Goal: Task Accomplishment & Management: Complete application form

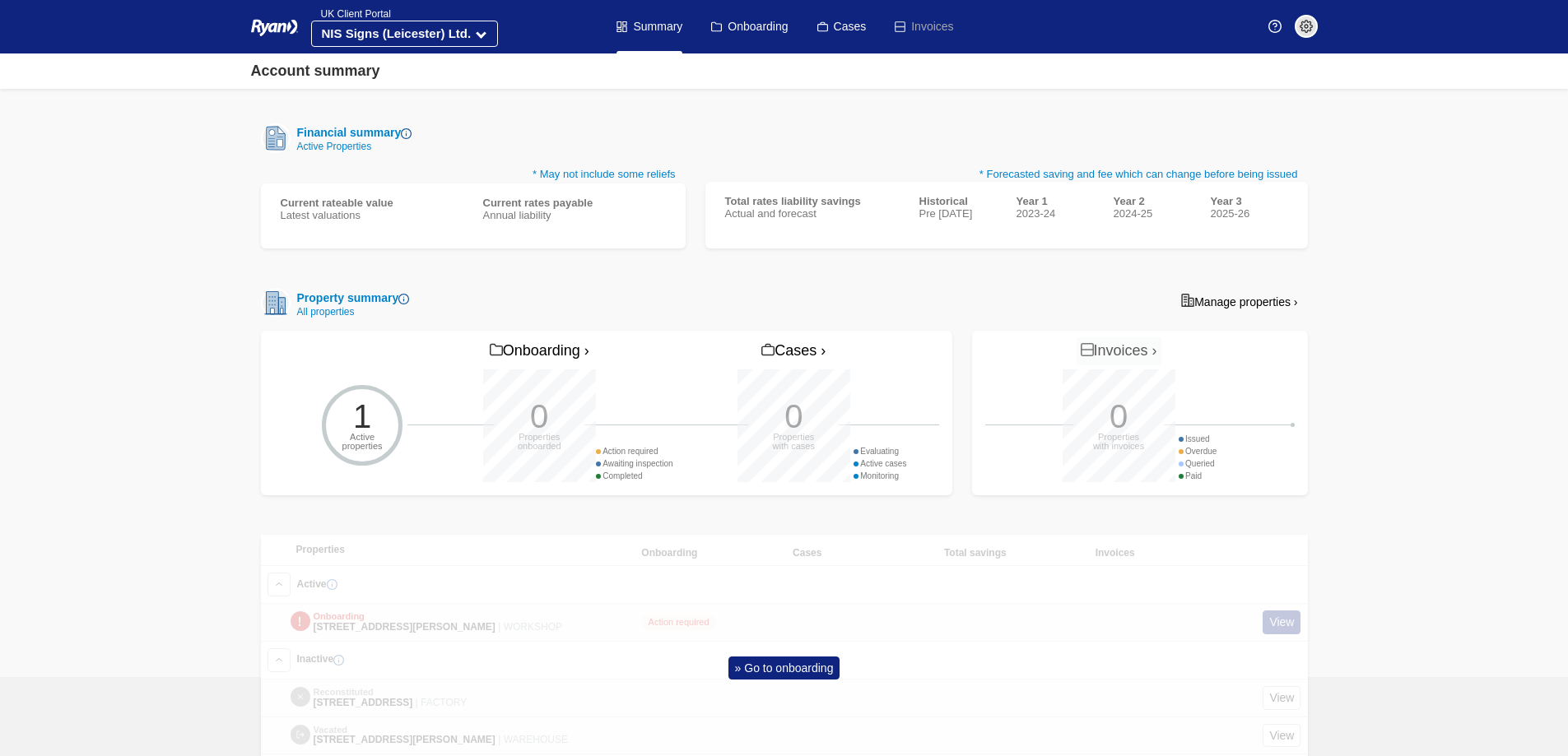
scroll to position [318, 0]
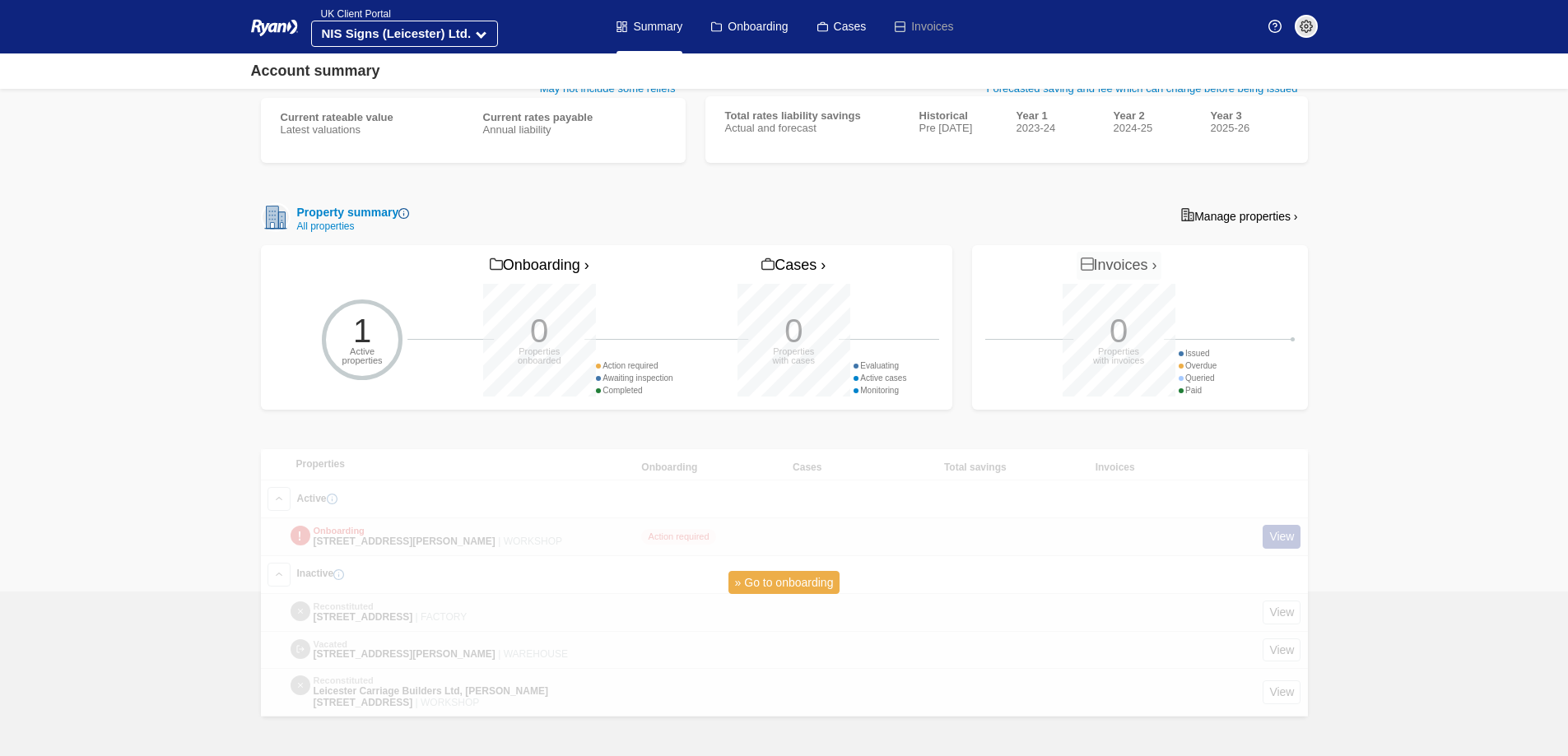
click at [800, 582] on link "» Go to onboarding" at bounding box center [784, 582] width 112 height 24
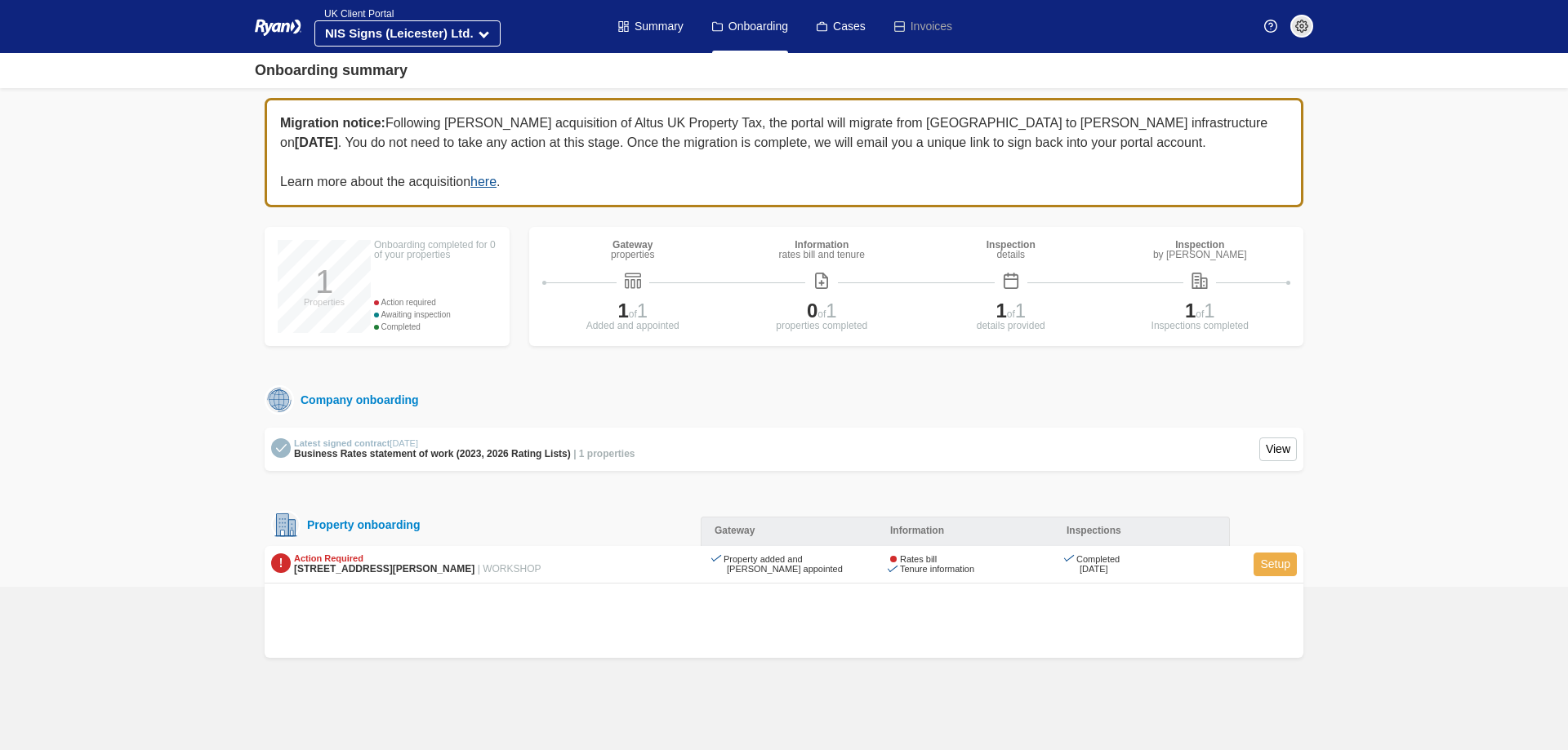
click at [1276, 567] on link "Setup" at bounding box center [1276, 564] width 44 height 24
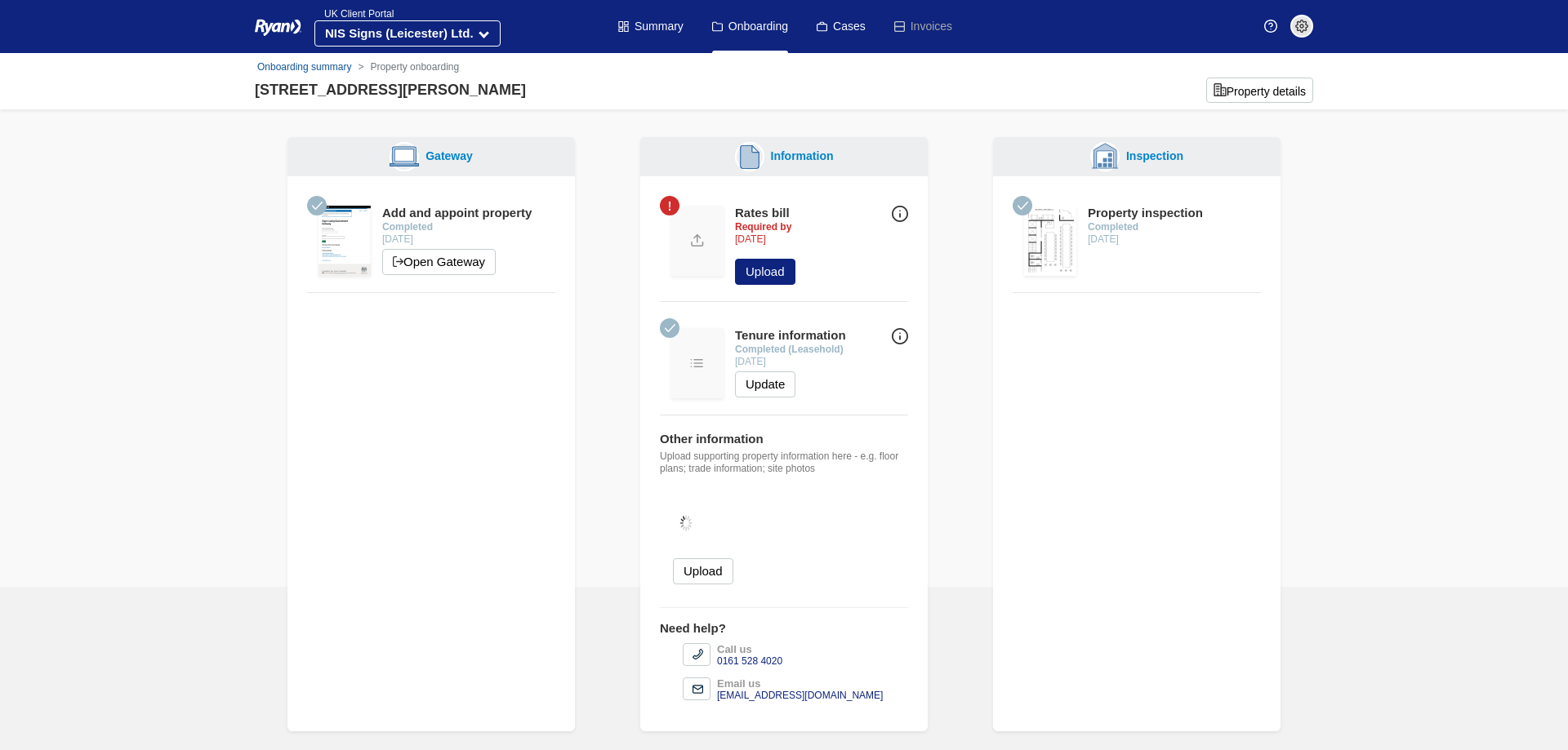
click at [687, 249] on img at bounding box center [697, 241] width 52 height 70
click at [778, 278] on button "Upload" at bounding box center [766, 272] width 61 height 26
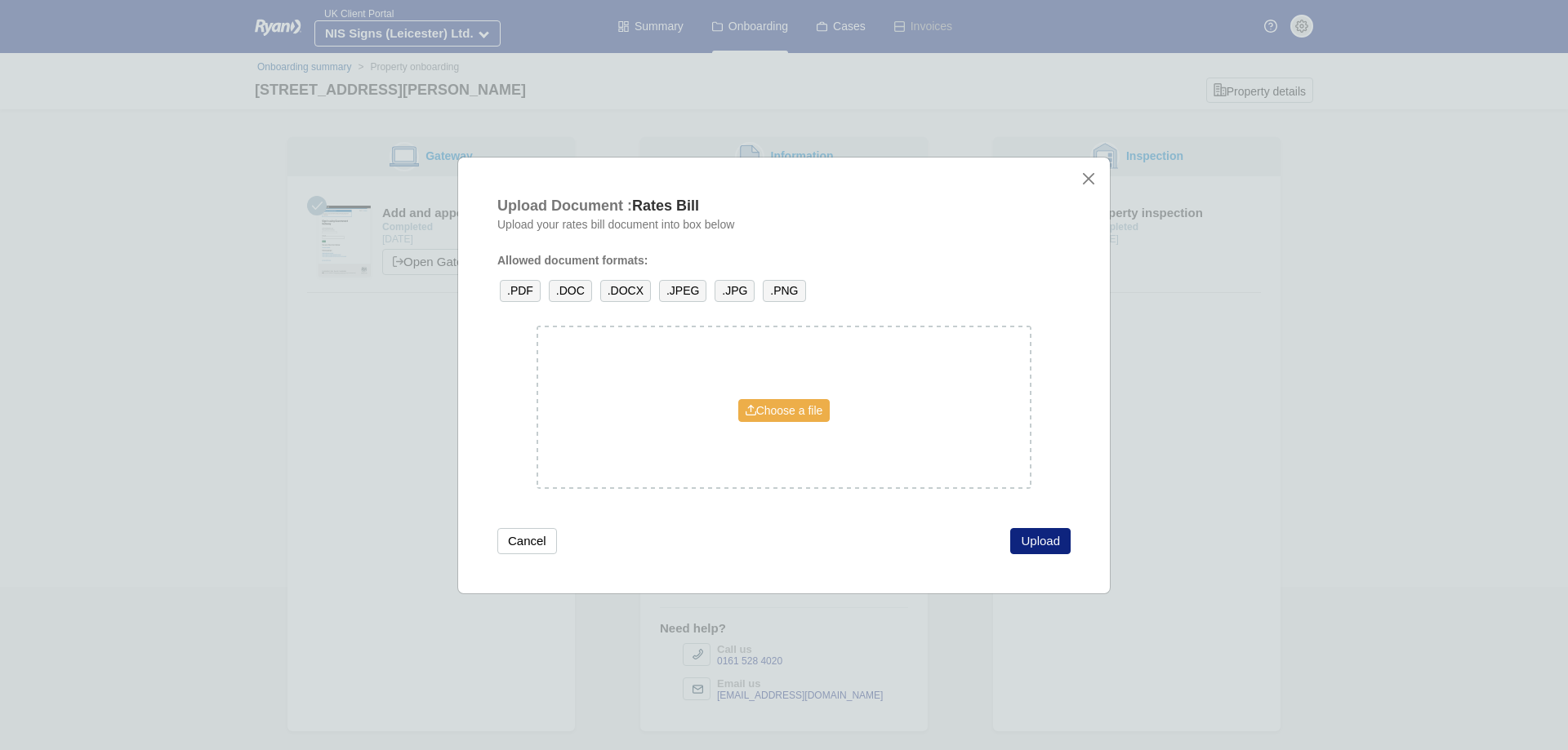
click at [775, 406] on link "Choose a file" at bounding box center [784, 410] width 93 height 23
click at [791, 418] on link "Choose a file" at bounding box center [784, 419] width 93 height 23
click at [1028, 539] on button "Upload" at bounding box center [1041, 541] width 61 height 26
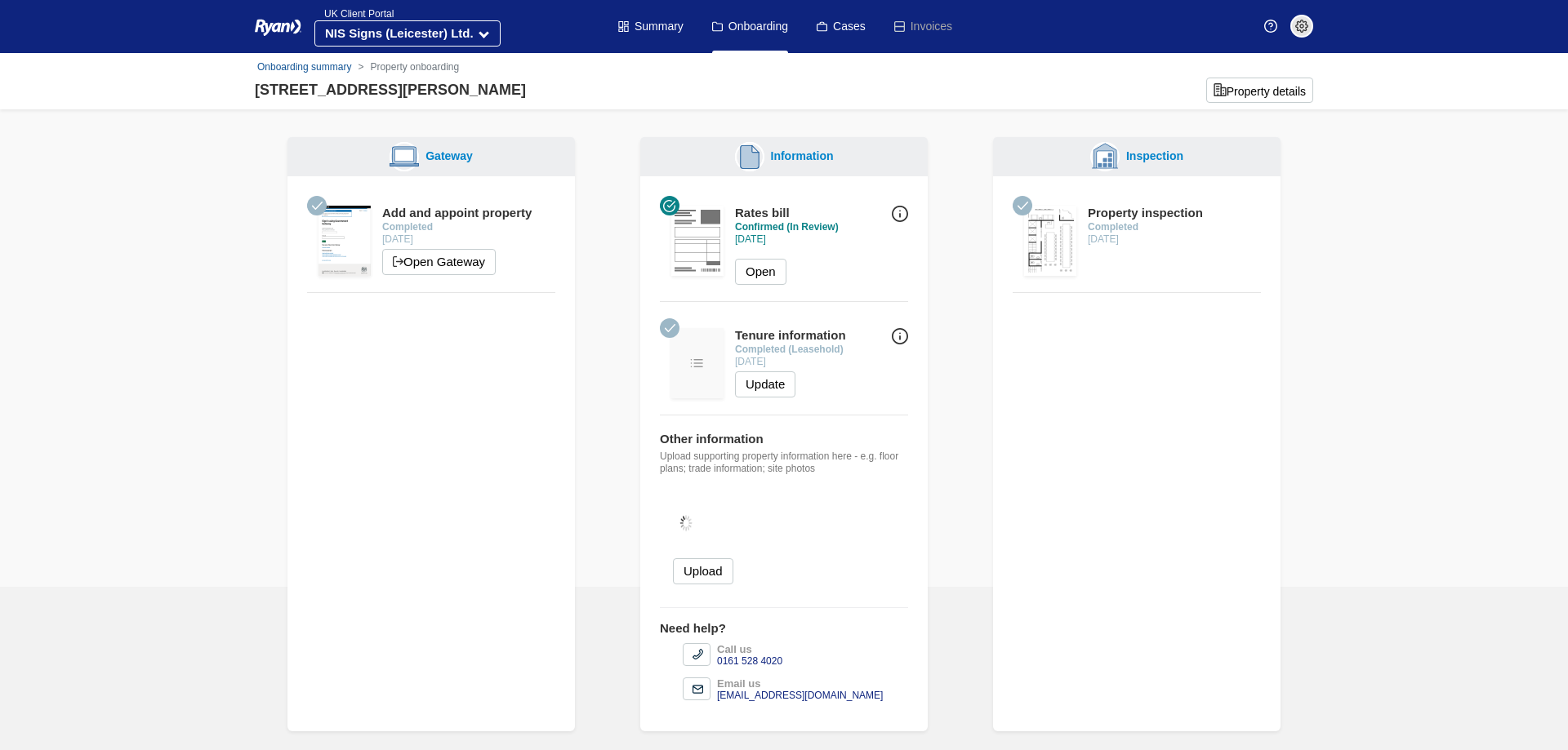
click at [899, 212] on img at bounding box center [900, 214] width 16 height 16
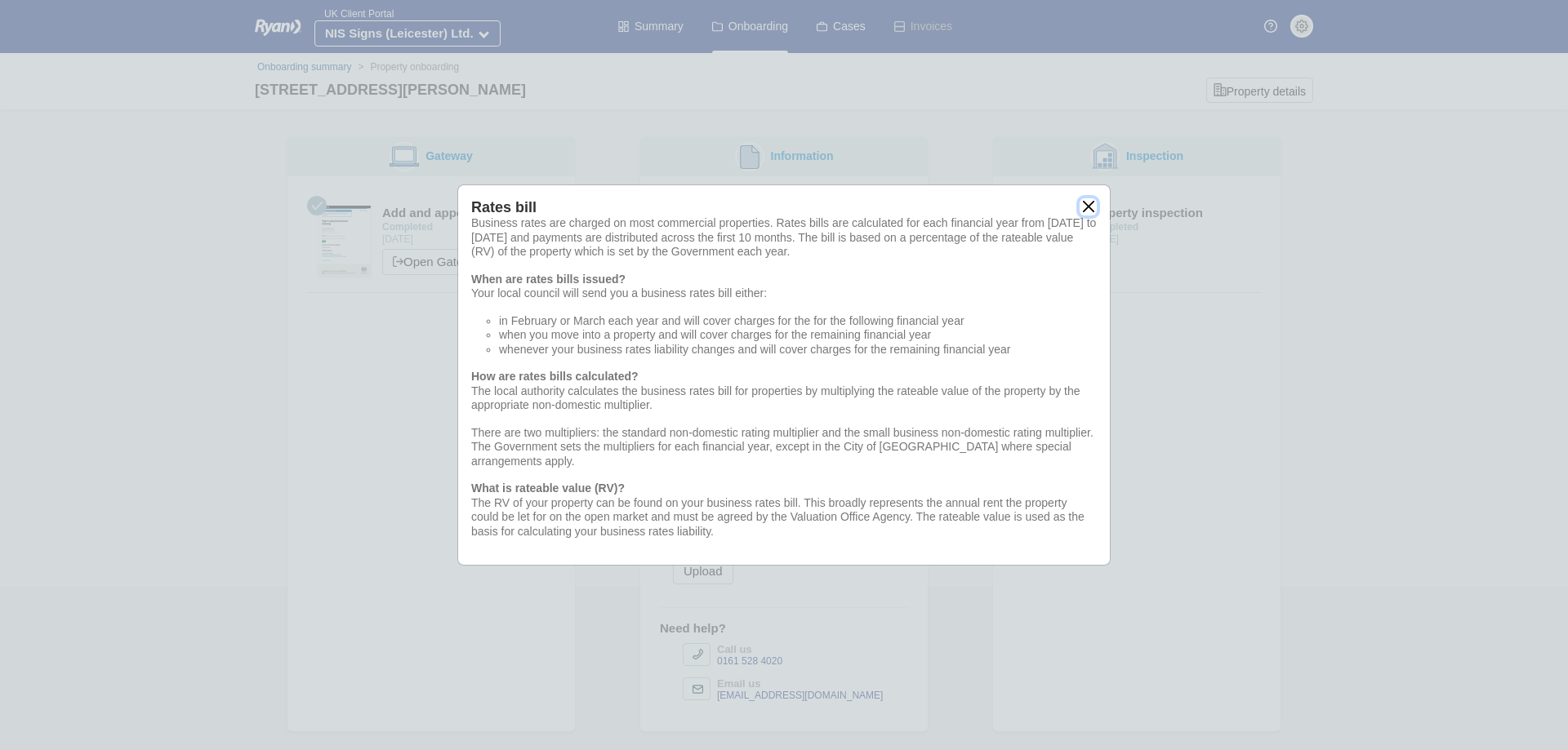
click at [1086, 206] on button "close" at bounding box center [1088, 207] width 17 height 17
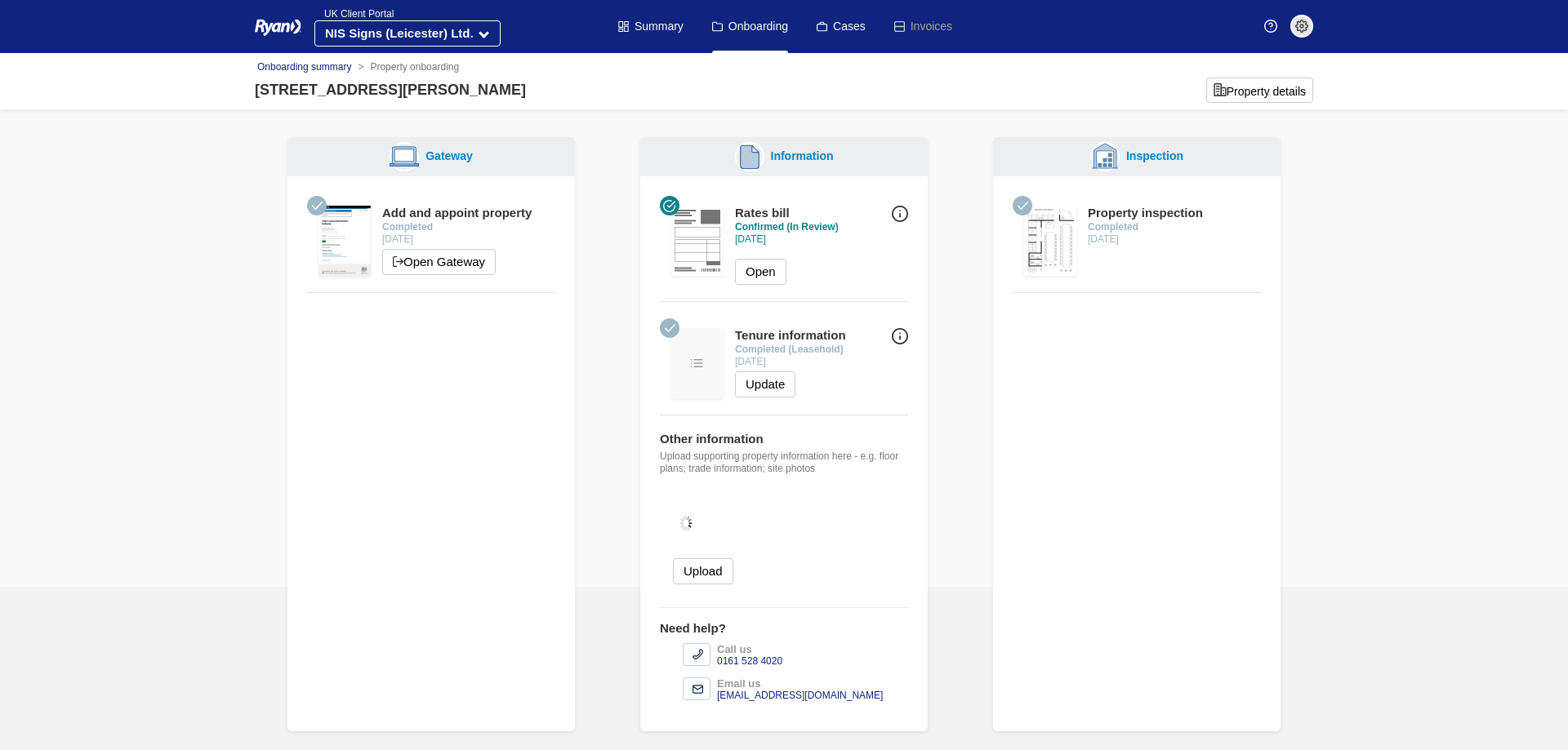
click at [302, 65] on link "Onboarding summary" at bounding box center [304, 67] width 94 height 11
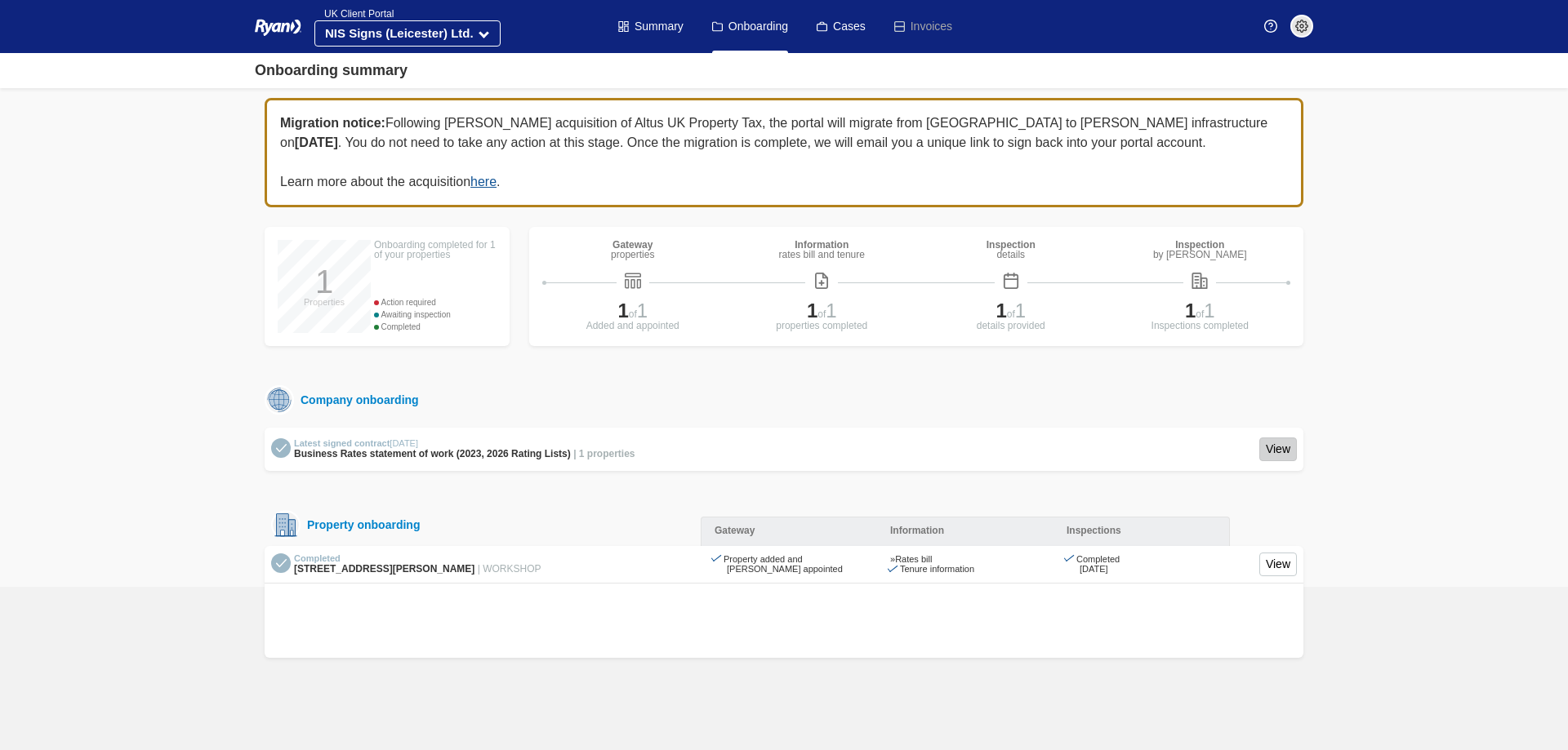
click at [1277, 448] on link "View" at bounding box center [1278, 449] width 38 height 24
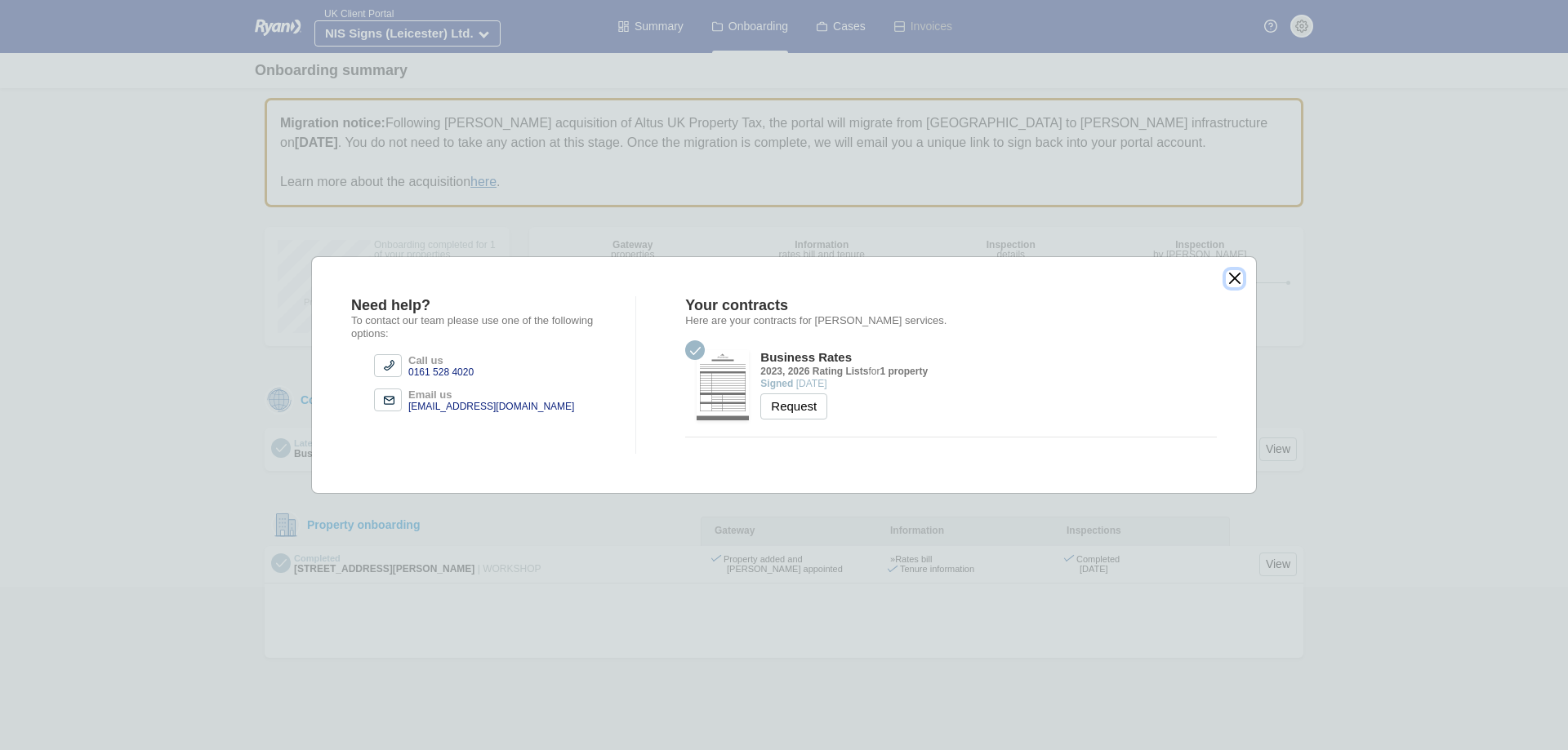
click at [1229, 271] on button "close" at bounding box center [1235, 279] width 17 height 17
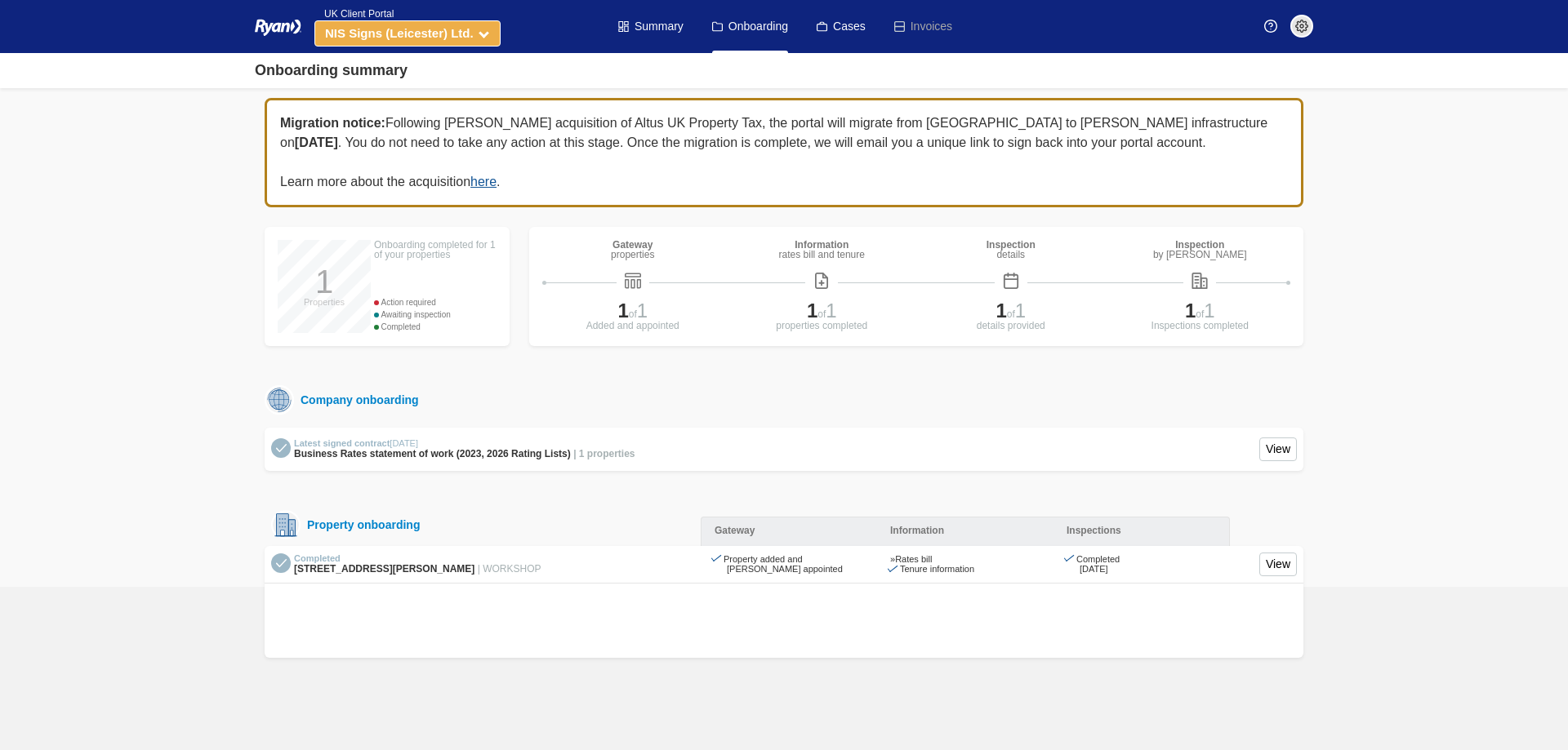
click at [452, 35] on strong "NIS Signs (Leicester) Ltd." at bounding box center [399, 33] width 149 height 14
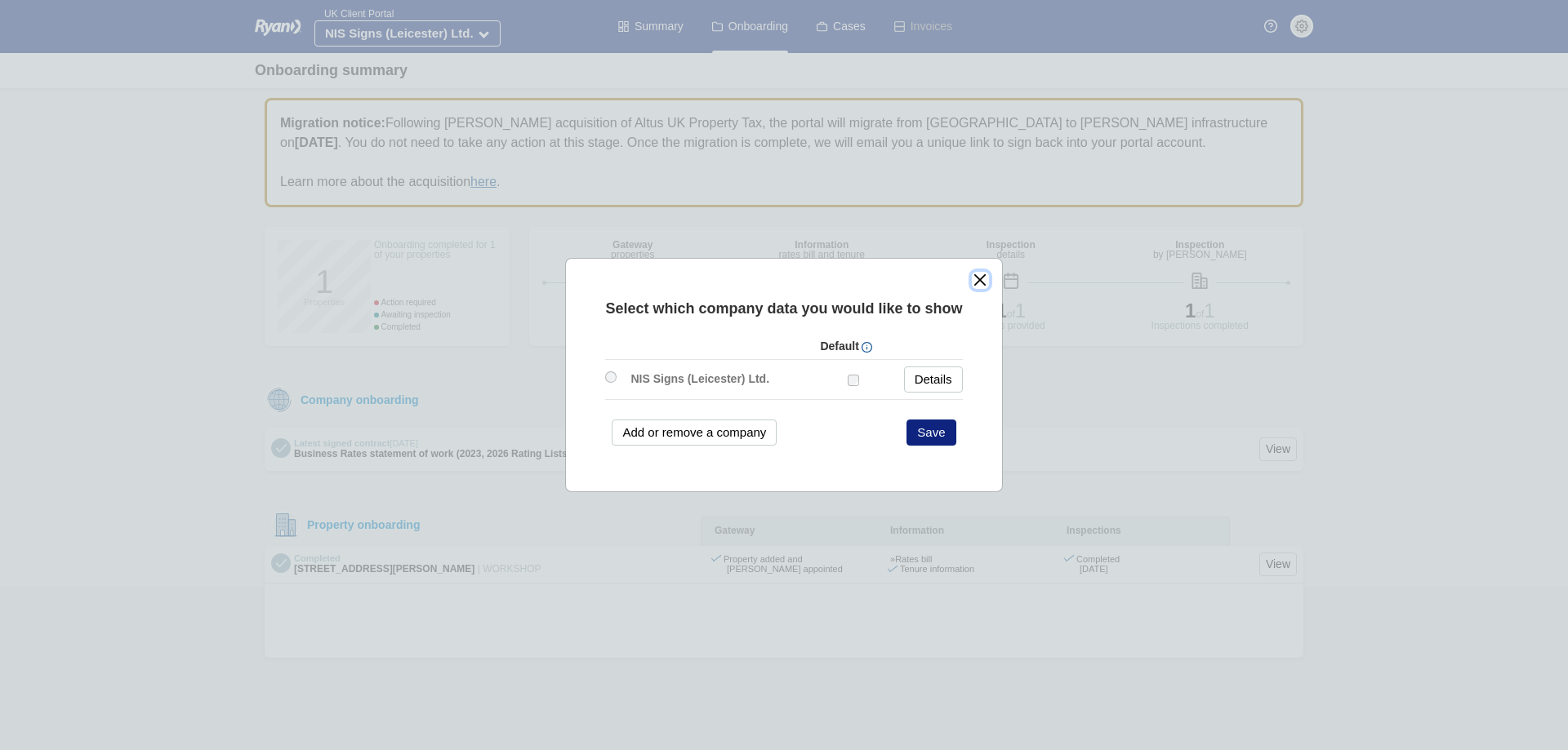
click at [984, 281] on button "close" at bounding box center [980, 280] width 17 height 17
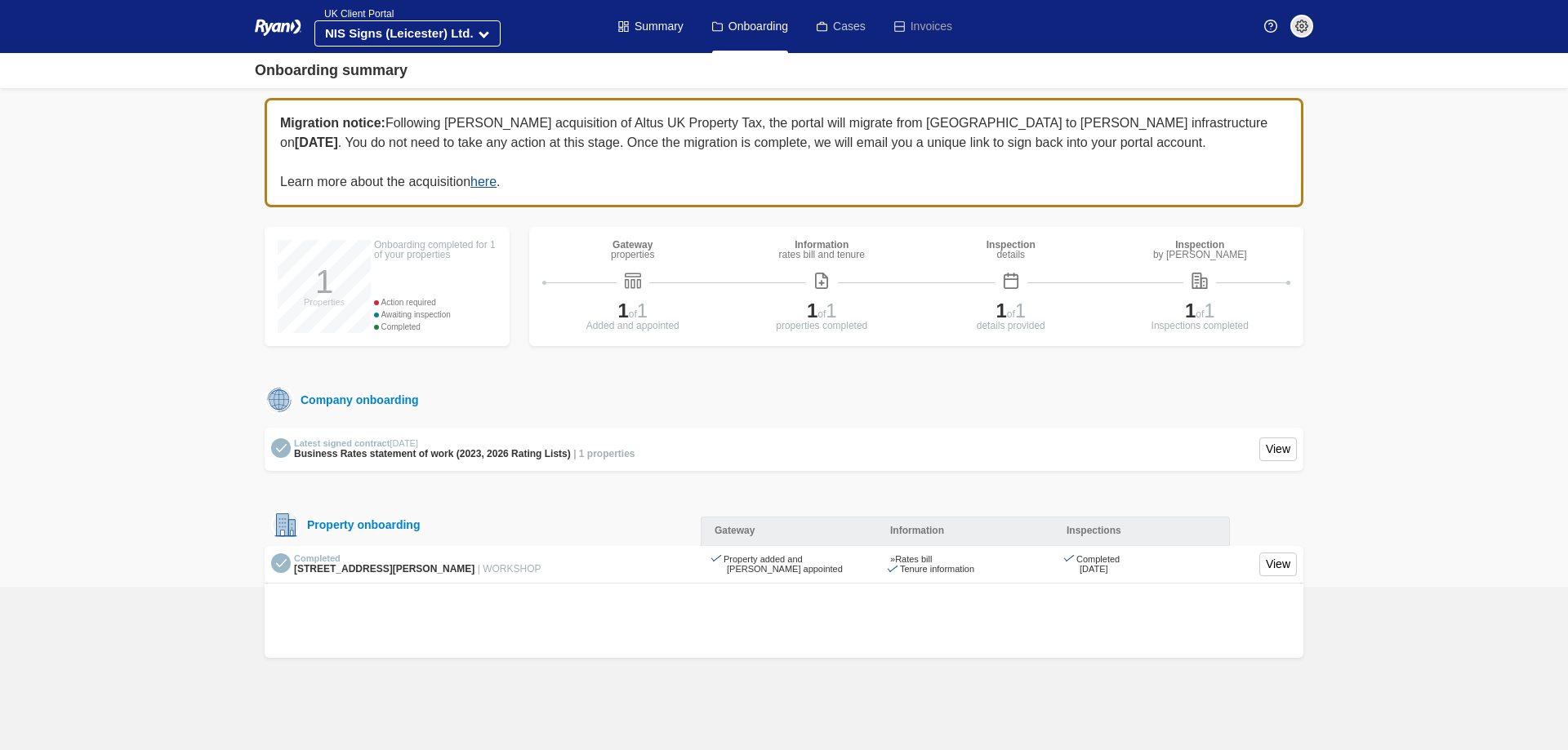
click at [857, 29] on link "Cases" at bounding box center [841, 26] width 49 height 53
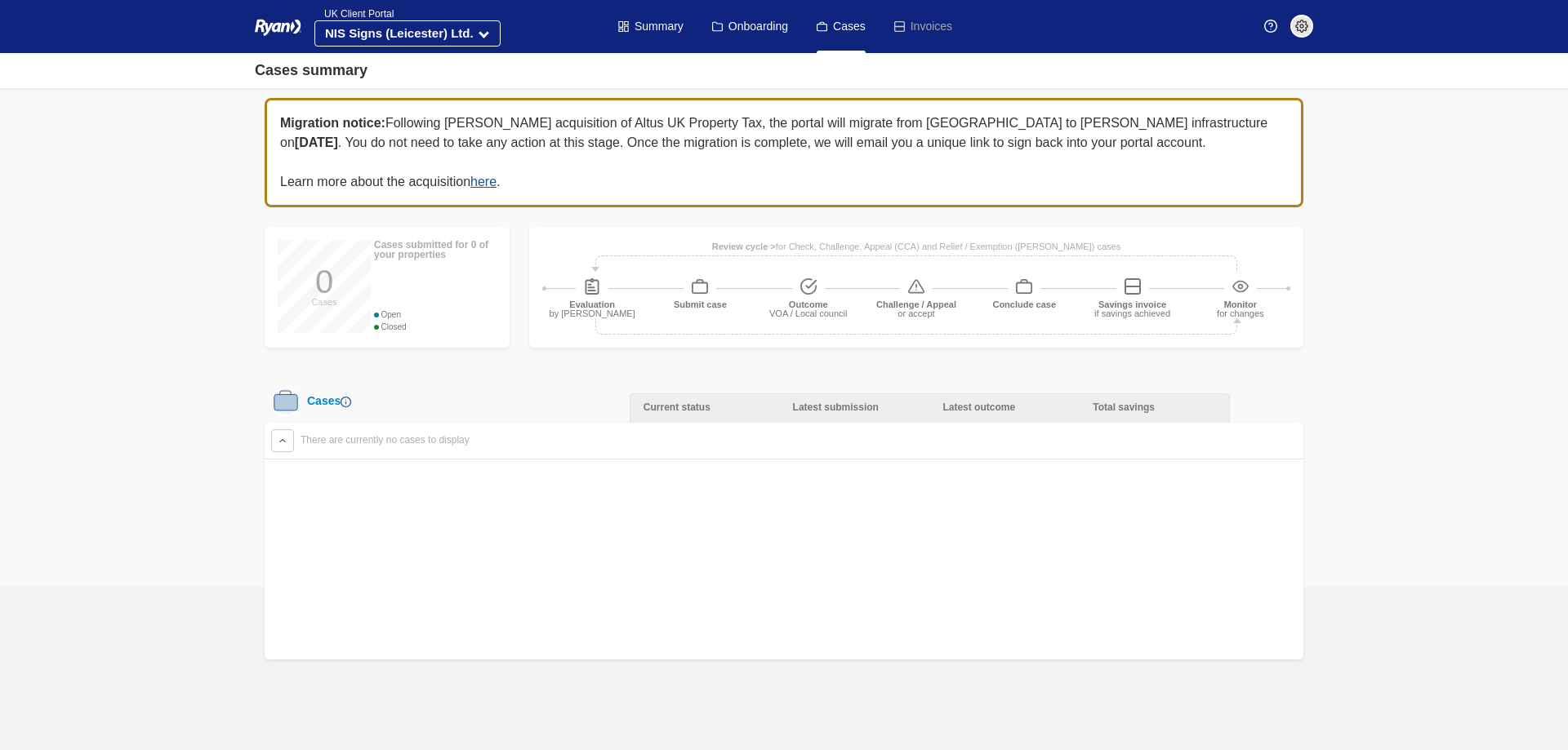
click at [922, 22] on li "Invoices" at bounding box center [923, 26] width 61 height 53
click at [745, 43] on link "Onboarding" at bounding box center [750, 26] width 76 height 53
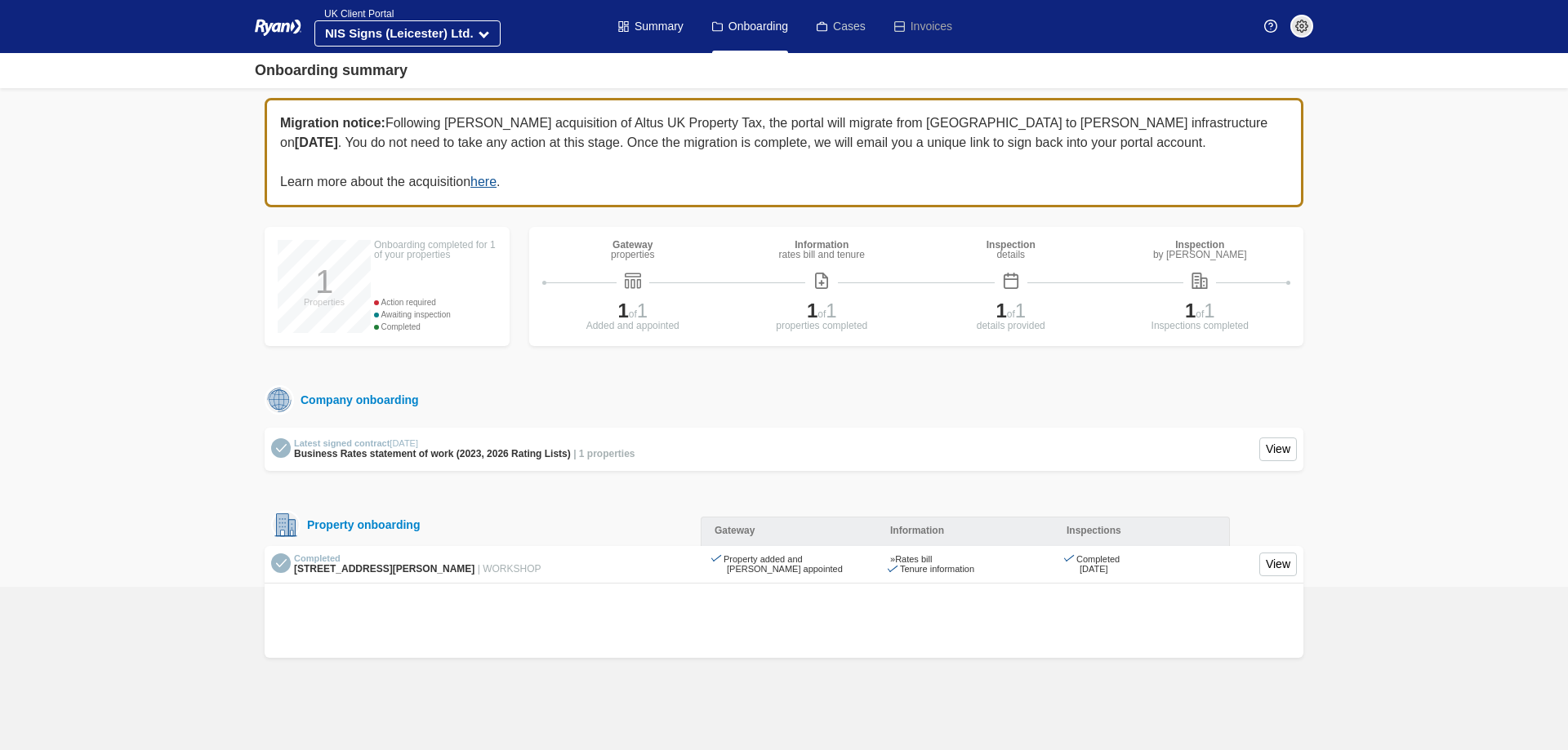
click at [850, 26] on link "Cases" at bounding box center [841, 26] width 49 height 53
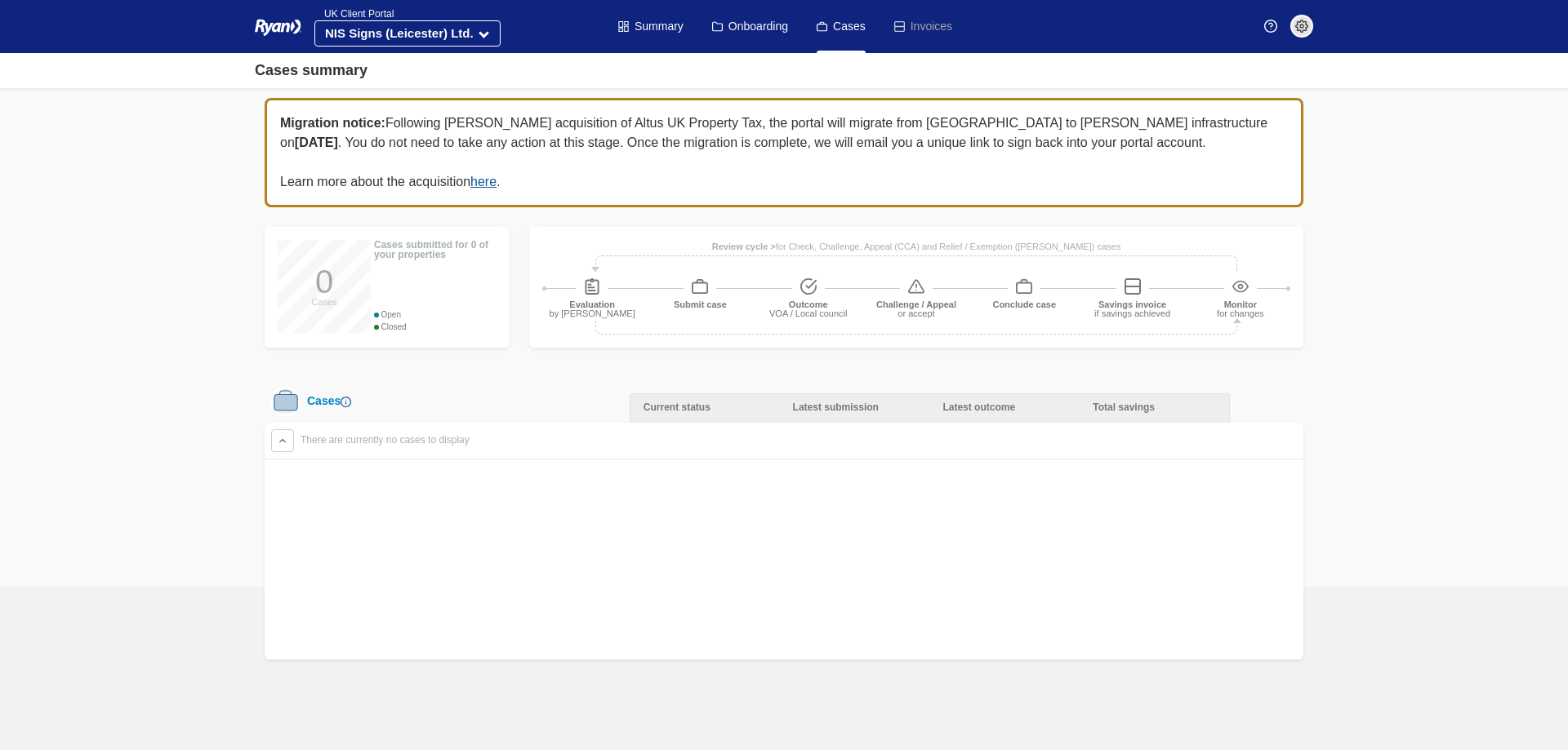
click at [1296, 23] on img at bounding box center [1302, 26] width 13 height 13
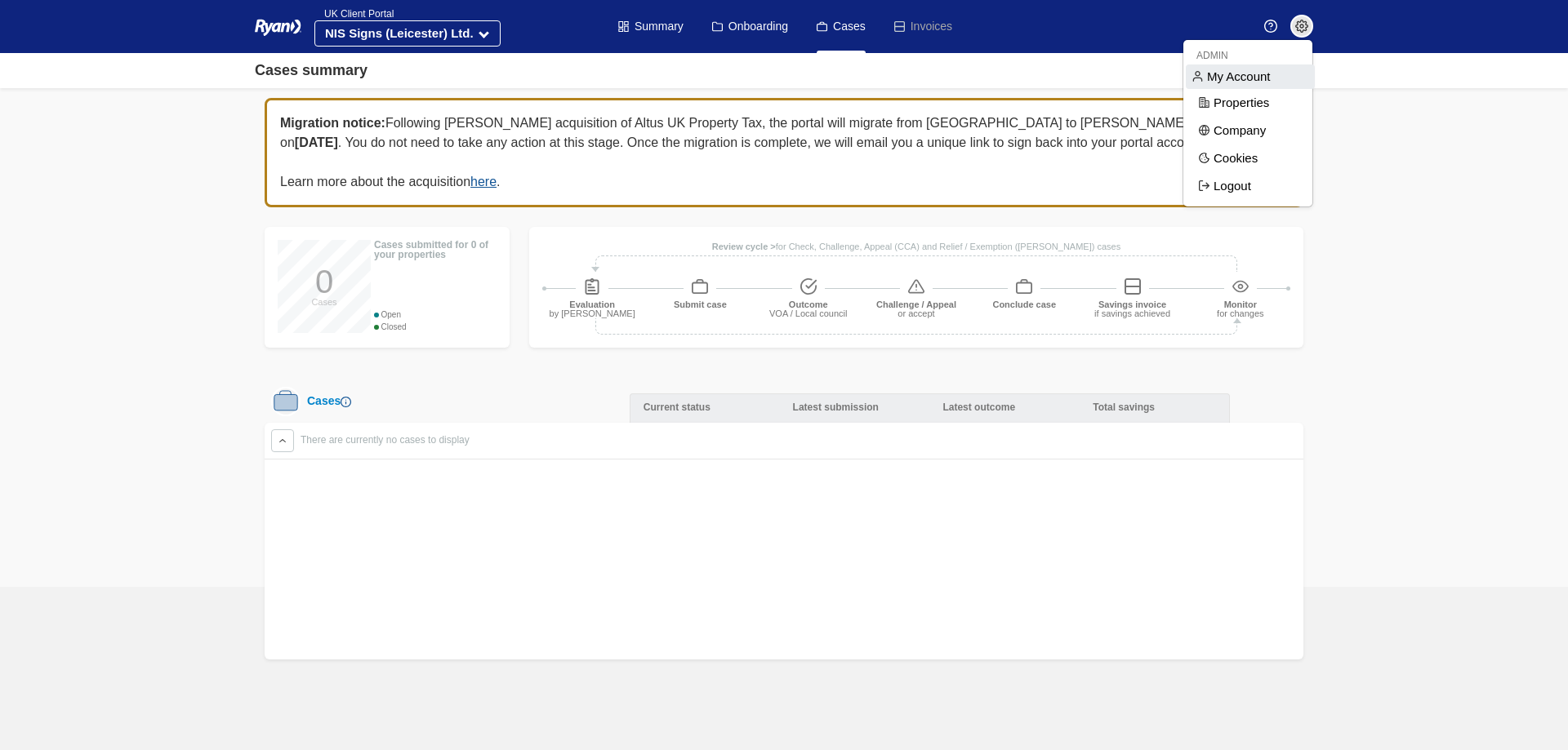
click at [1273, 76] on span "My Account" at bounding box center [1250, 77] width 129 height 25
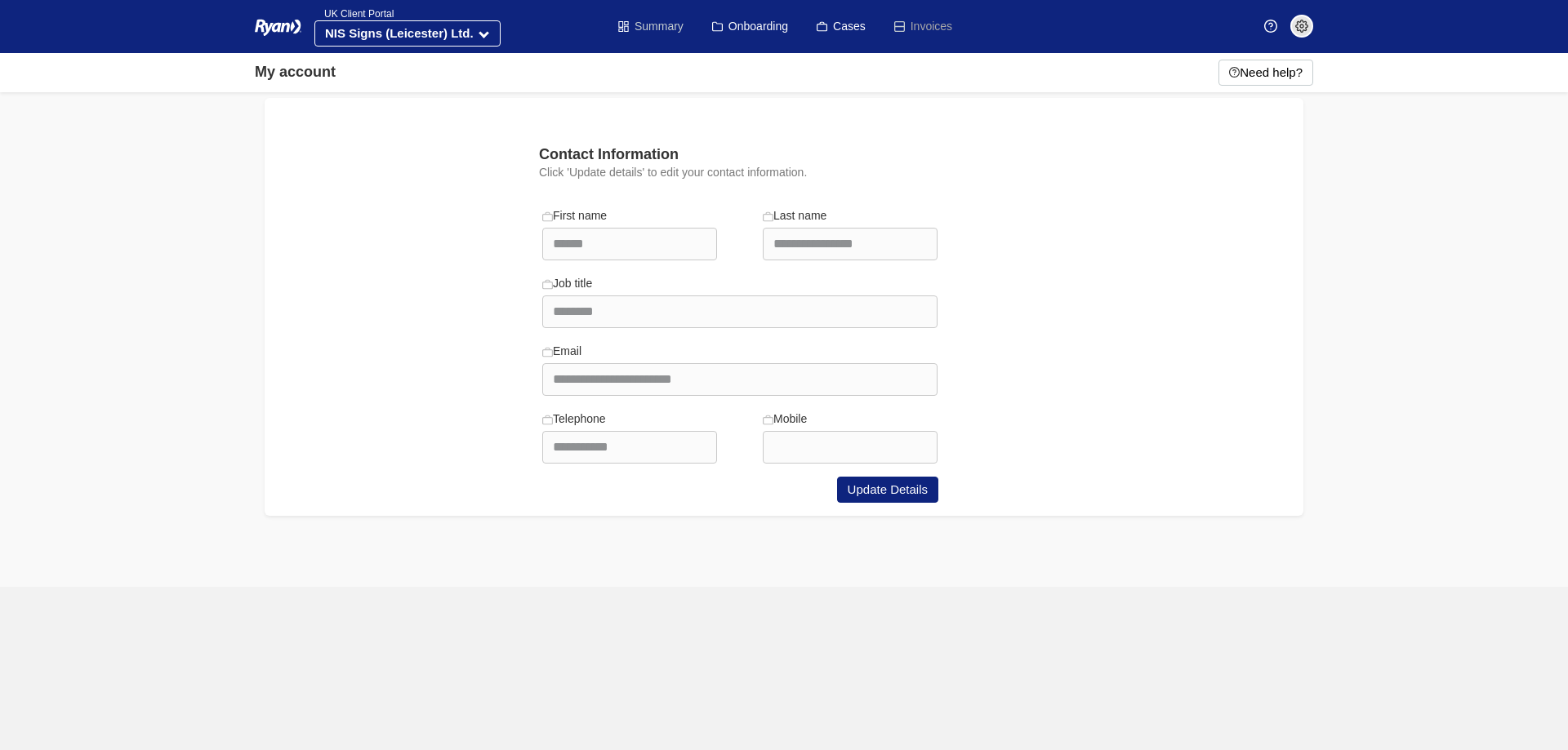
click at [654, 26] on link "Summary" at bounding box center [650, 26] width 65 height 53
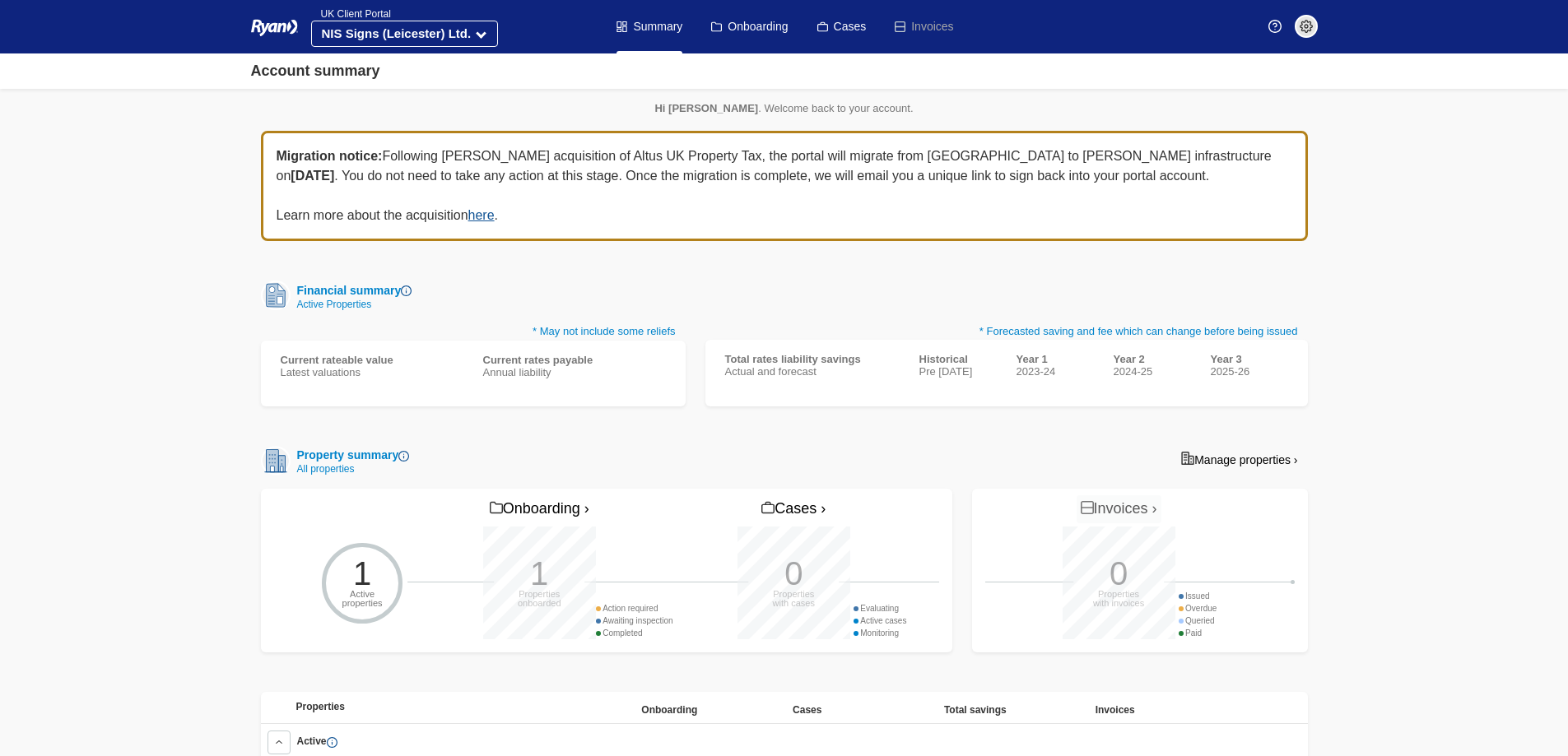
click at [797, 489] on div "1 Active properties Onboarding › 1 Properties onboarded Action required Awaitin…" at bounding box center [607, 571] width 691 height 164
click at [793, 508] on link "Cases ›" at bounding box center [794, 509] width 72 height 28
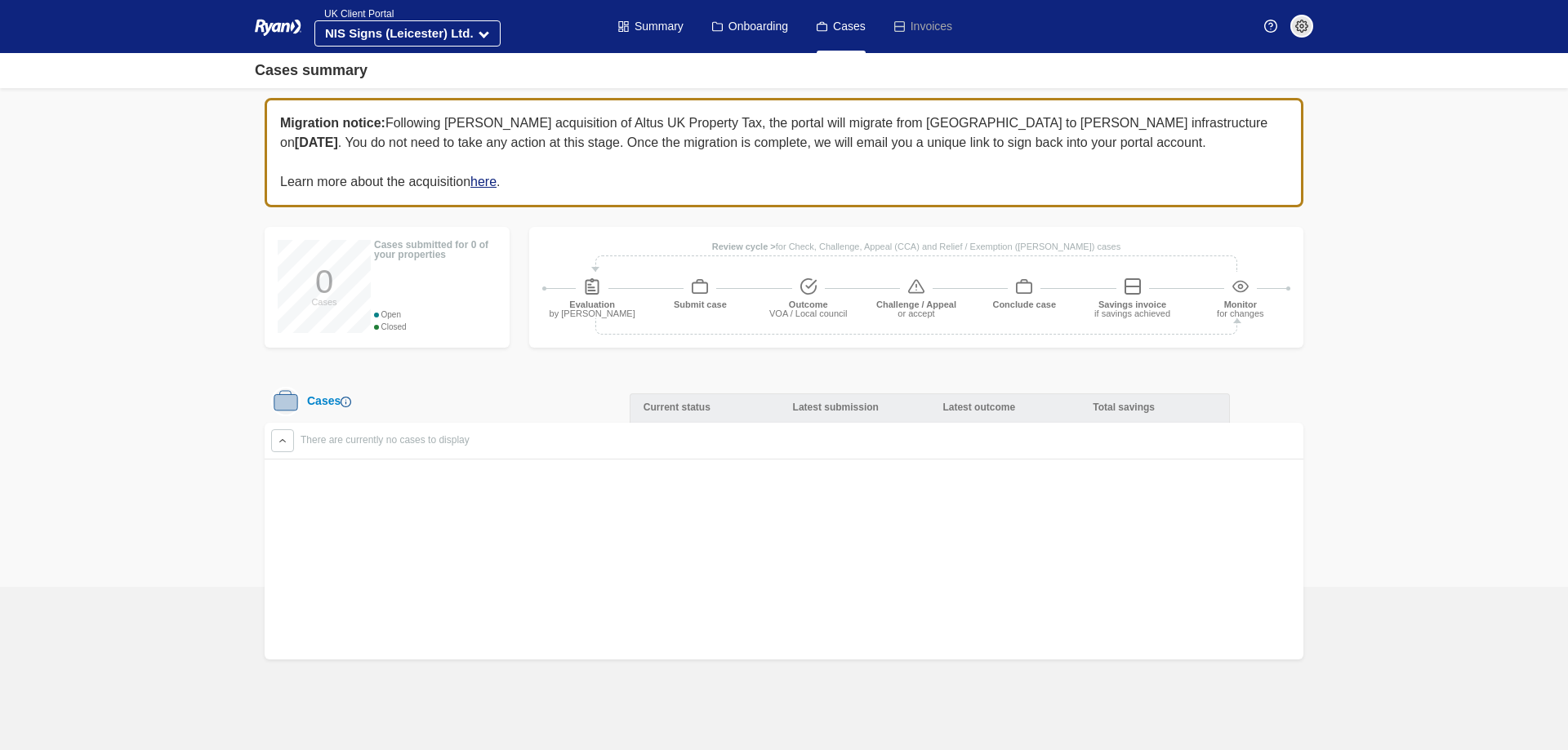
click at [491, 187] on link "here" at bounding box center [484, 182] width 26 height 14
click at [675, 27] on link "Summary" at bounding box center [650, 26] width 65 height 53
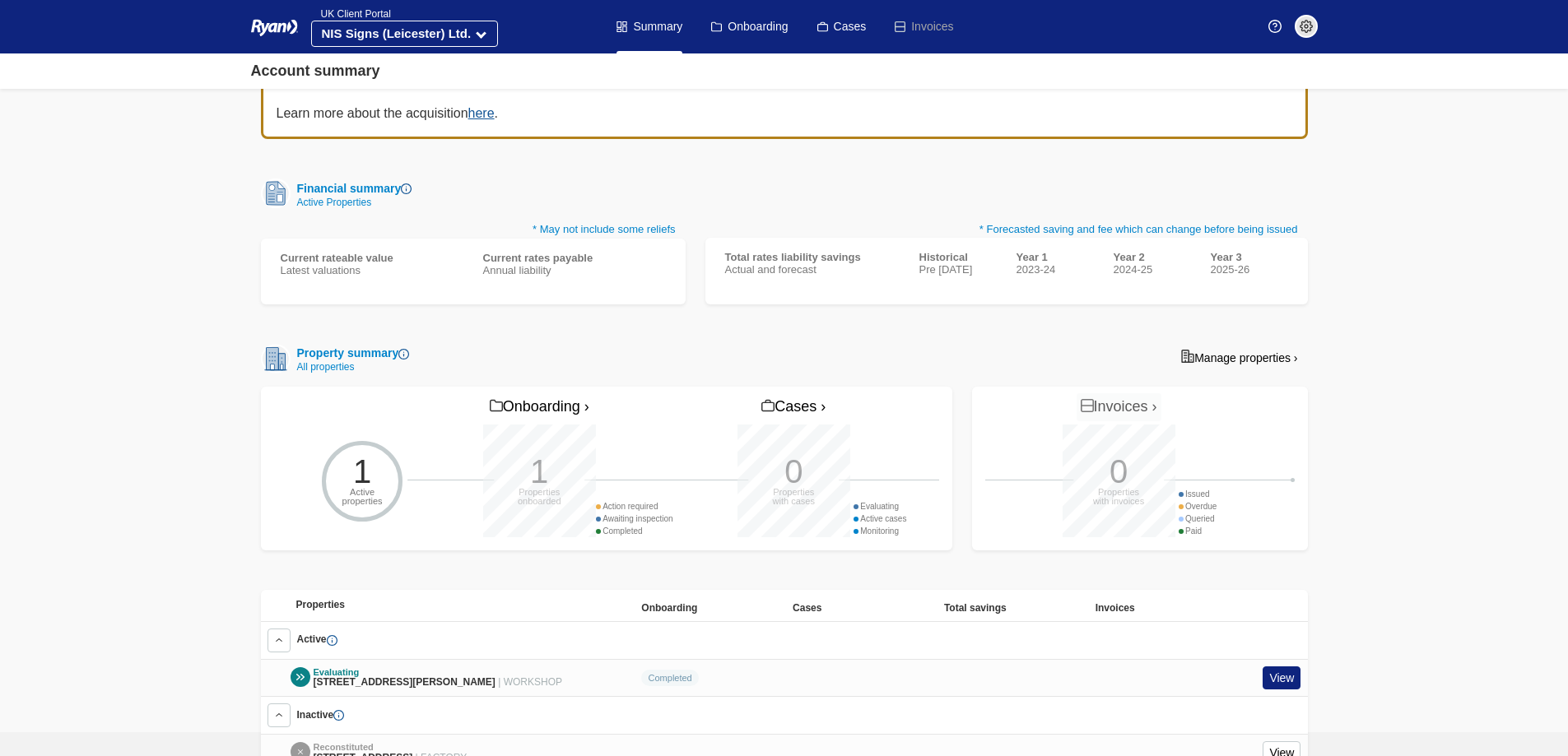
scroll to position [243, 0]
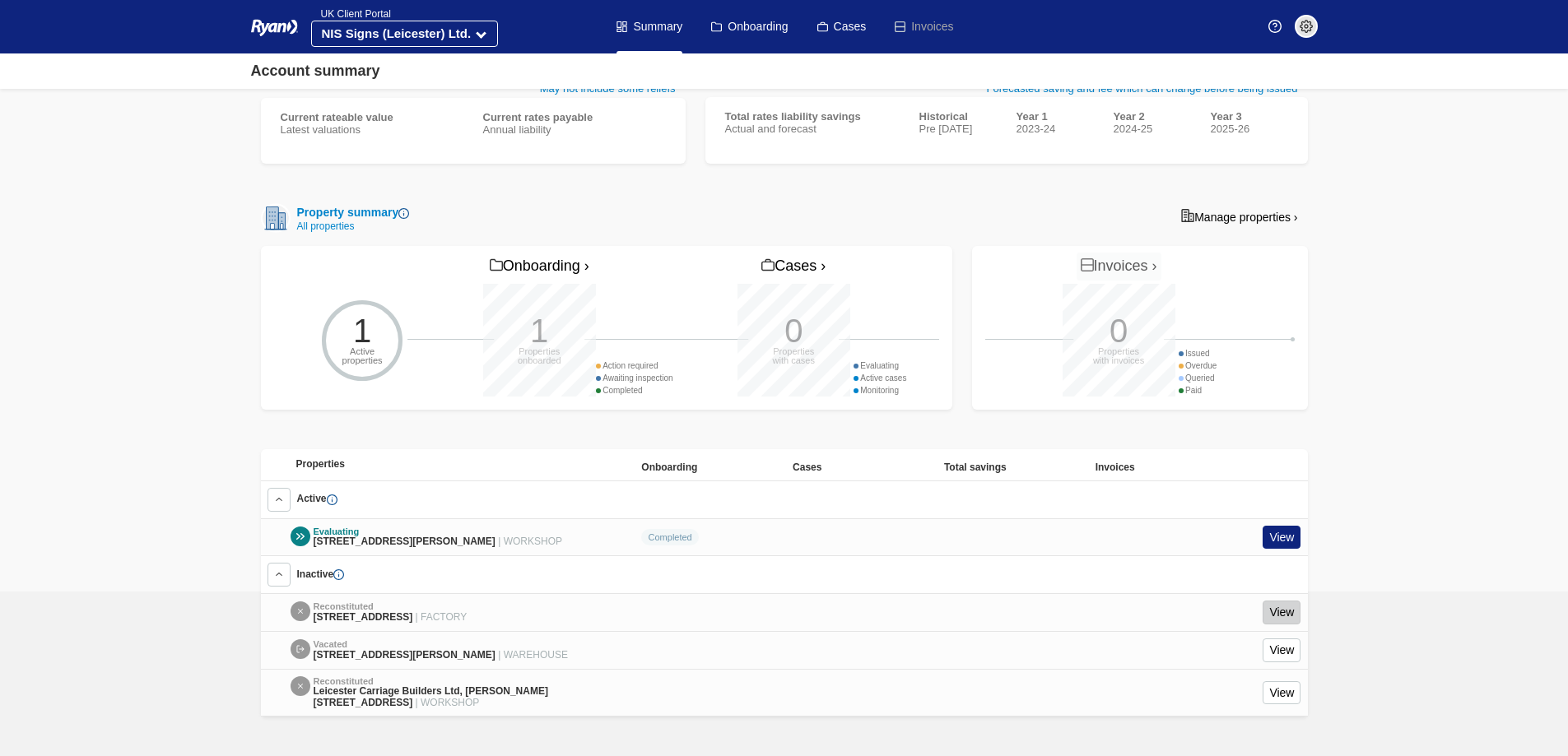
click at [1288, 615] on link "View" at bounding box center [1282, 612] width 38 height 24
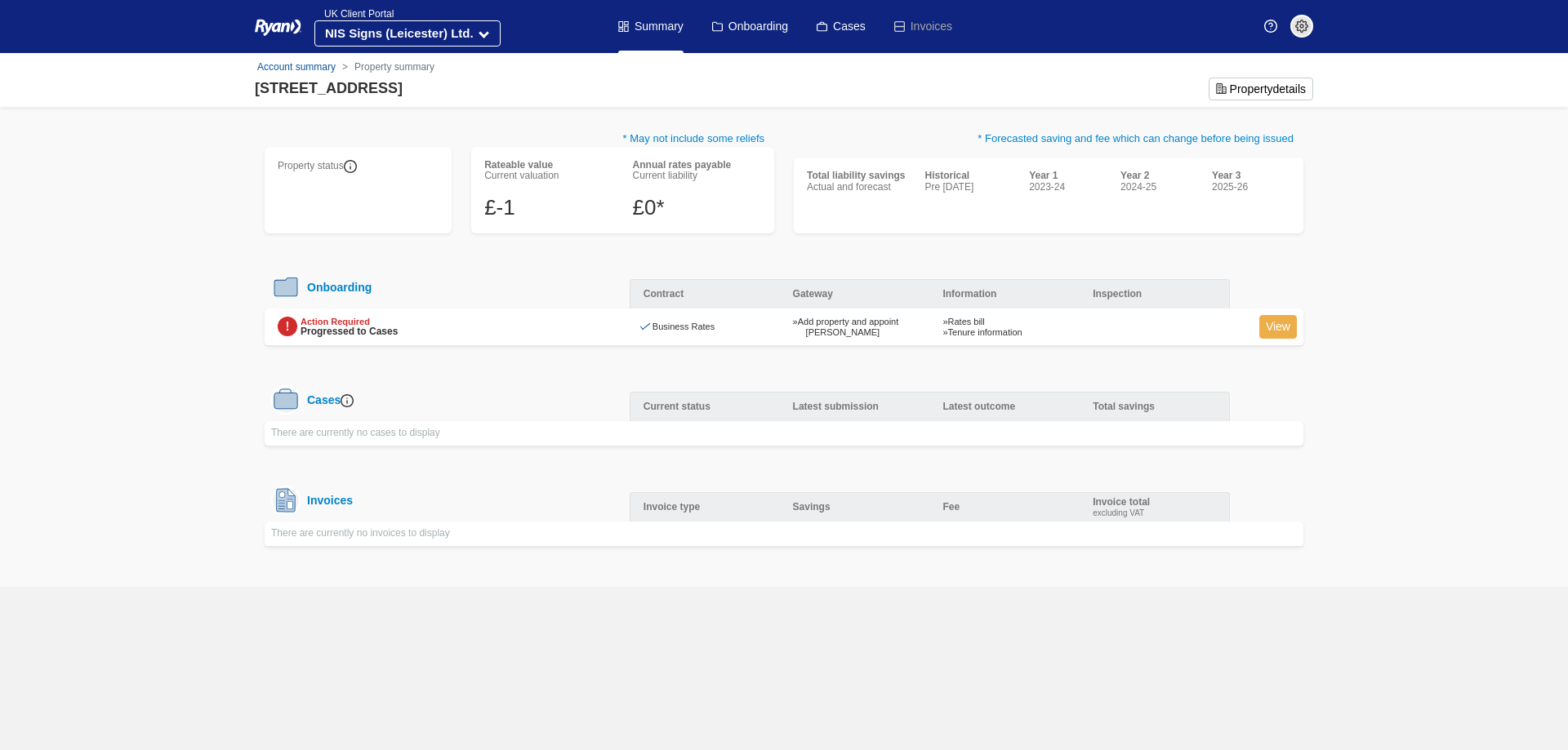
click at [1282, 330] on link "View" at bounding box center [1278, 326] width 38 height 24
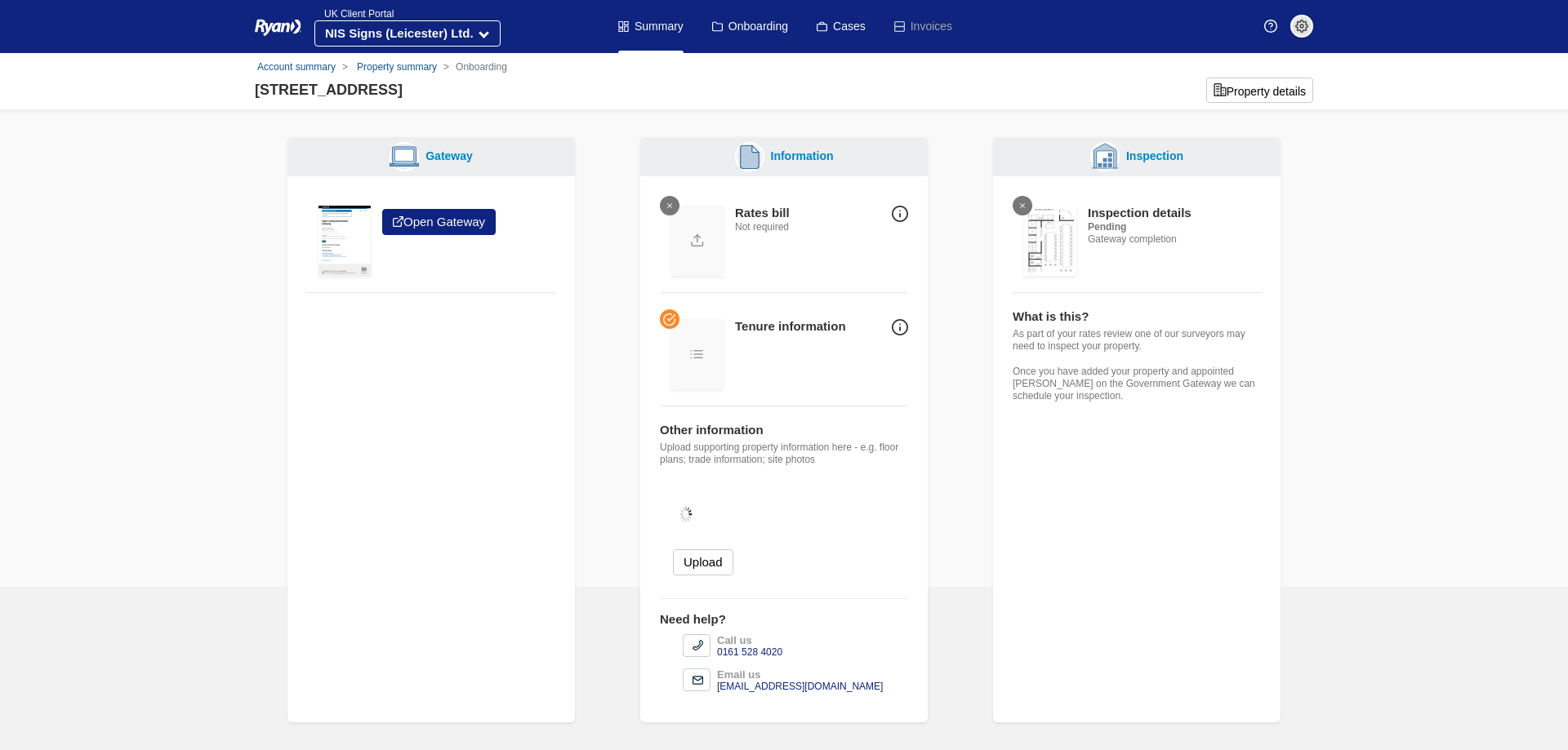
click at [755, 649] on div "0161 528 4020" at bounding box center [749, 653] width 65 height 12
drag, startPoint x: 771, startPoint y: 650, endPoint x: 710, endPoint y: 654, distance: 61.1
click at [710, 654] on li "Call us 0161 528 4020" at bounding box center [796, 647] width 225 height 25
click at [782, 650] on div "0161 528 4020" at bounding box center [749, 653] width 65 height 12
drag, startPoint x: 787, startPoint y: 647, endPoint x: 714, endPoint y: 647, distance: 73.0
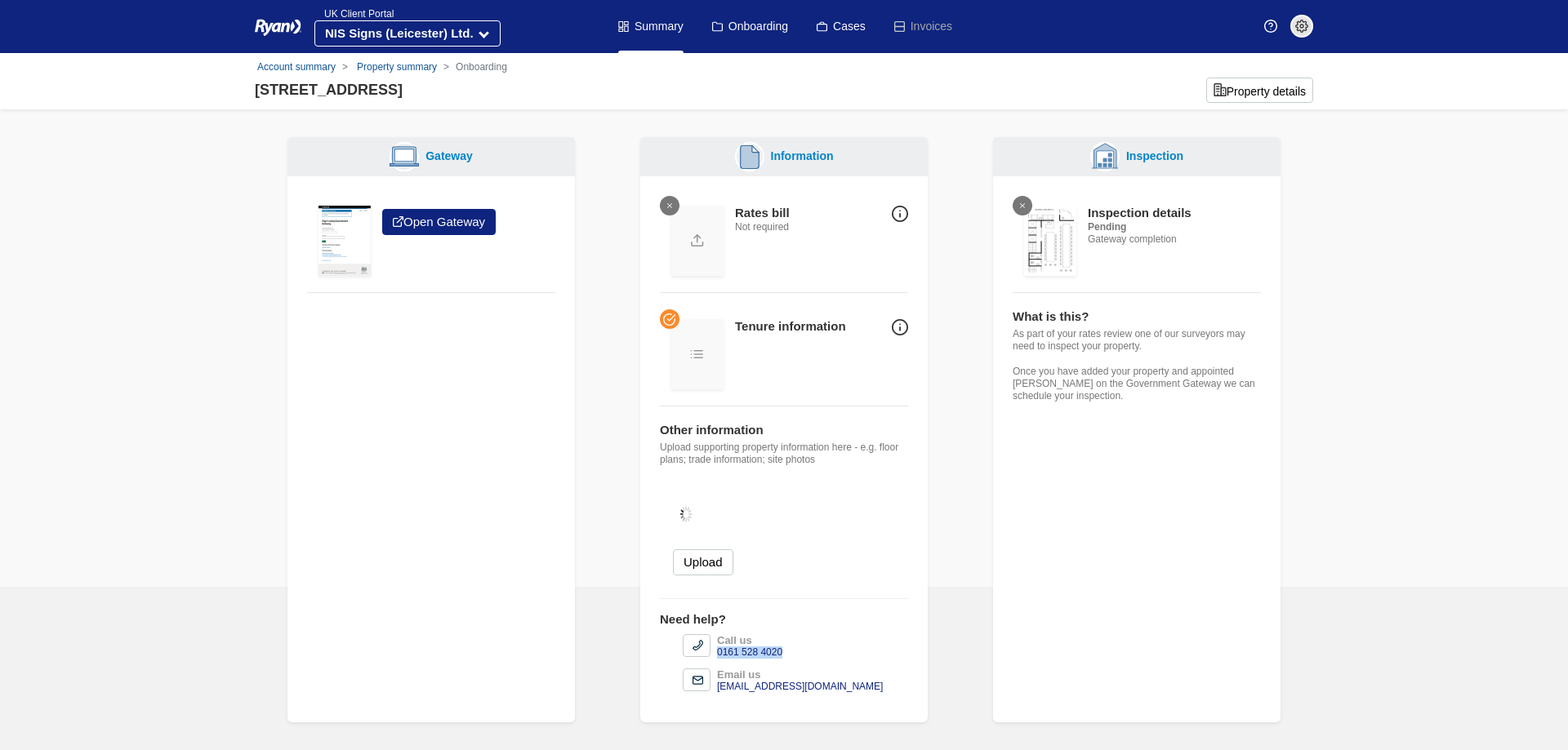
click at [714, 647] on li "Call us 0161 528 4020" at bounding box center [796, 647] width 225 height 25
drag, startPoint x: 729, startPoint y: 646, endPoint x: 735, endPoint y: 654, distance: 10.0
click at [735, 654] on div "0161 528 4020" at bounding box center [749, 653] width 65 height 12
drag, startPoint x: 755, startPoint y: 654, endPoint x: 719, endPoint y: 654, distance: 36.0
click at [719, 654] on div "0161 528 4020" at bounding box center [749, 653] width 65 height 12
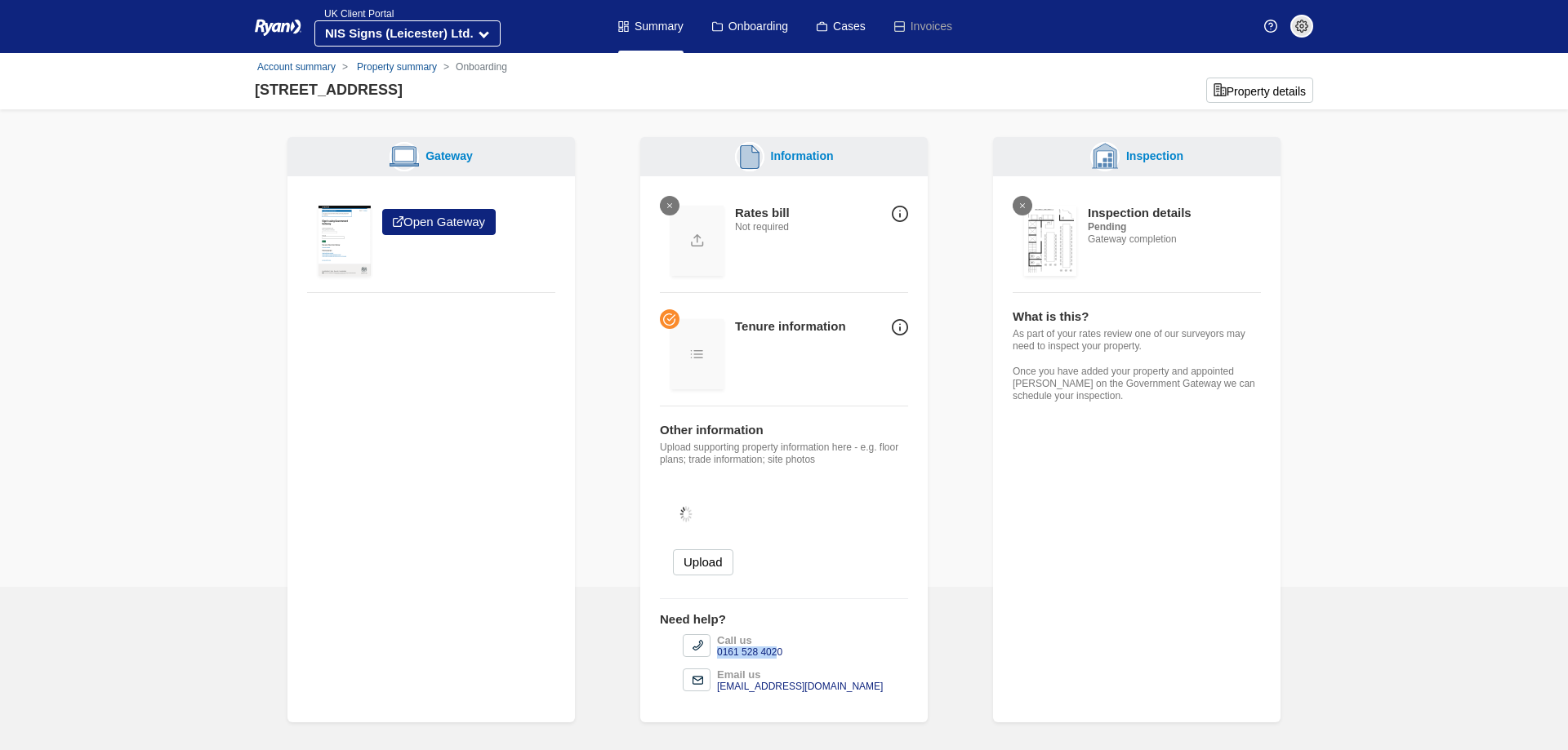
click at [734, 653] on div "0161 528 4020" at bounding box center [749, 653] width 65 height 12
drag, startPoint x: 782, startPoint y: 652, endPoint x: 719, endPoint y: 647, distance: 63.2
click at [719, 647] on div "0161 528 4020" at bounding box center [749, 653] width 65 height 12
click at [736, 649] on div "0161 528 4020" at bounding box center [749, 653] width 65 height 12
click at [696, 642] on img at bounding box center [697, 645] width 10 height 10
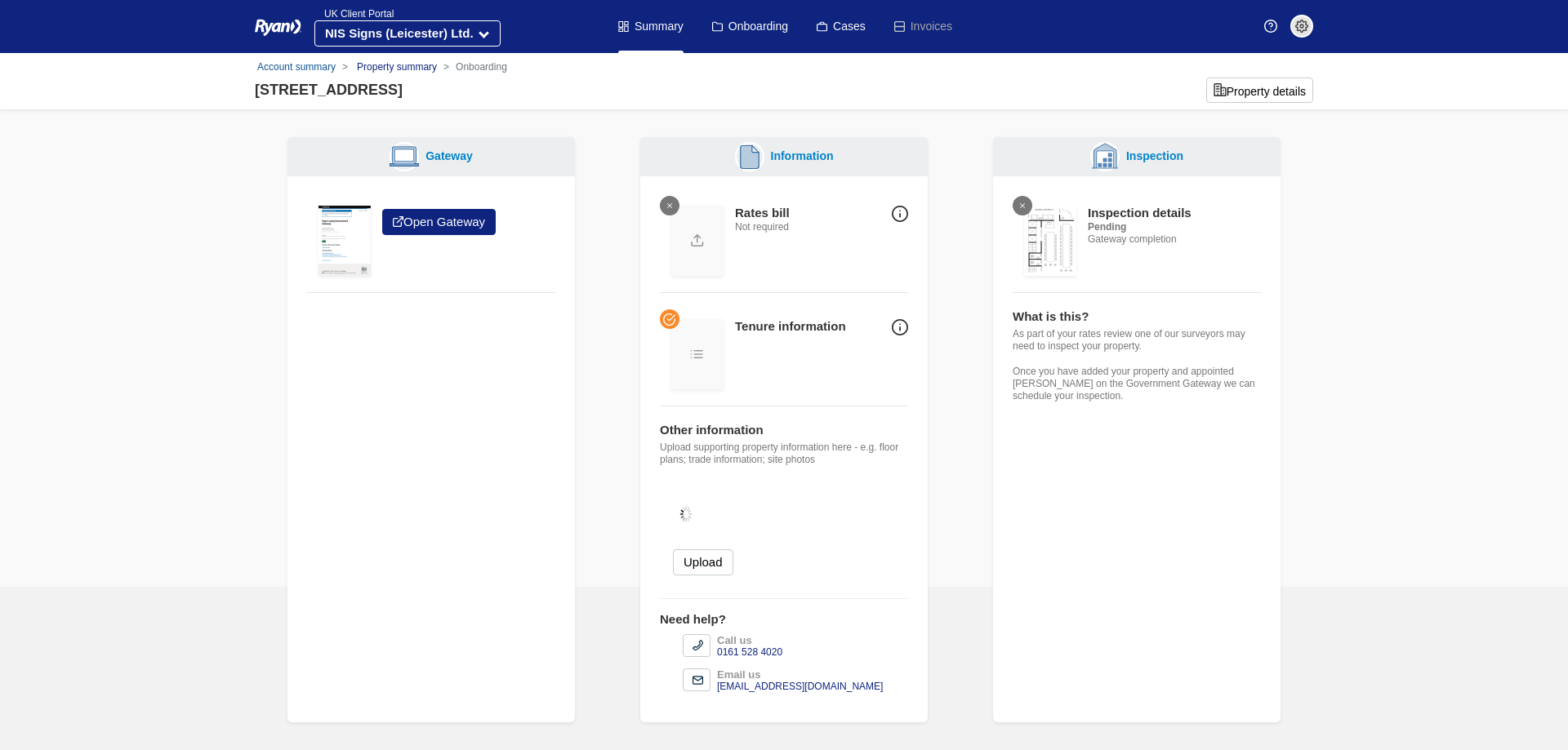
click at [400, 69] on link "Property summary" at bounding box center [396, 67] width 80 height 11
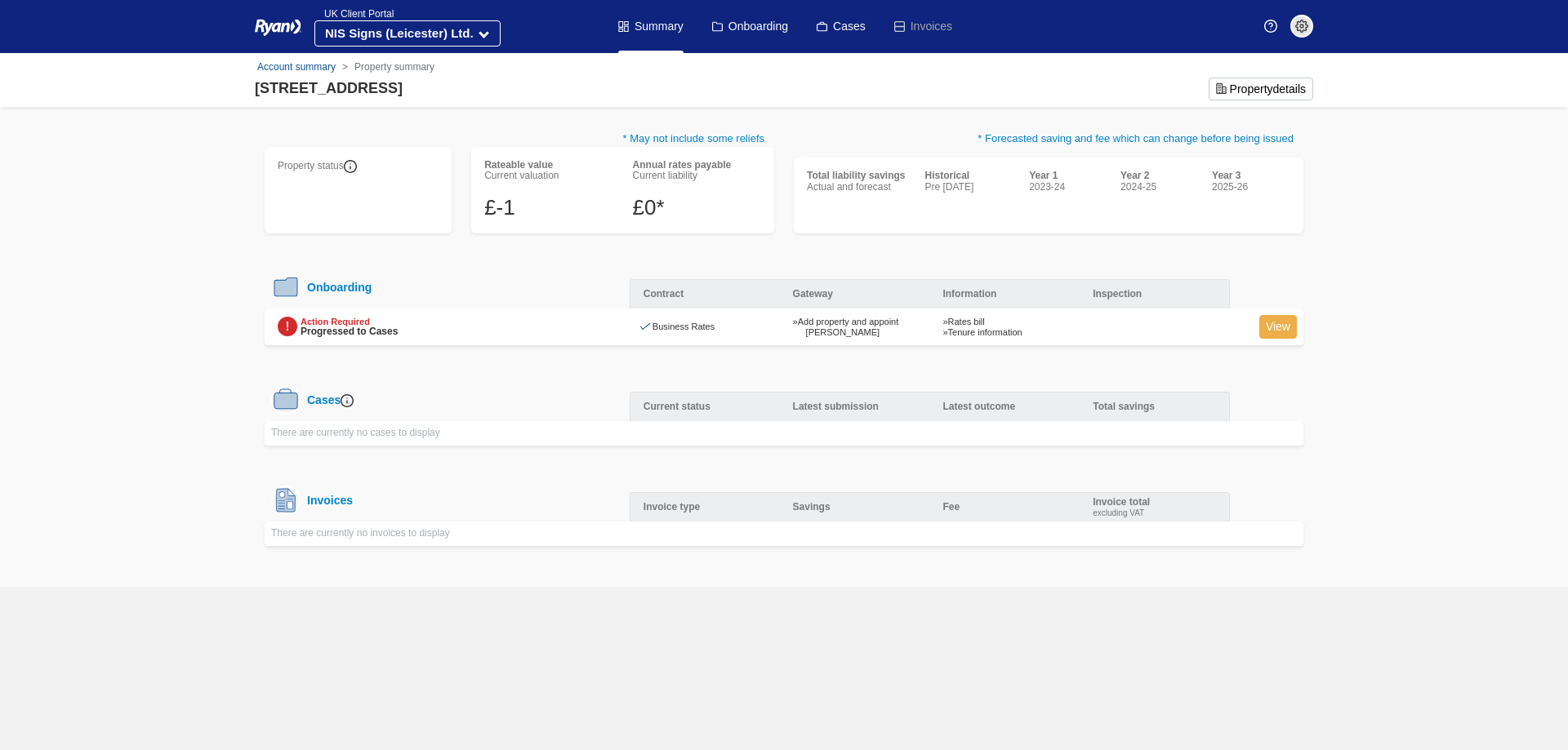
click at [1268, 324] on link "View" at bounding box center [1278, 326] width 38 height 24
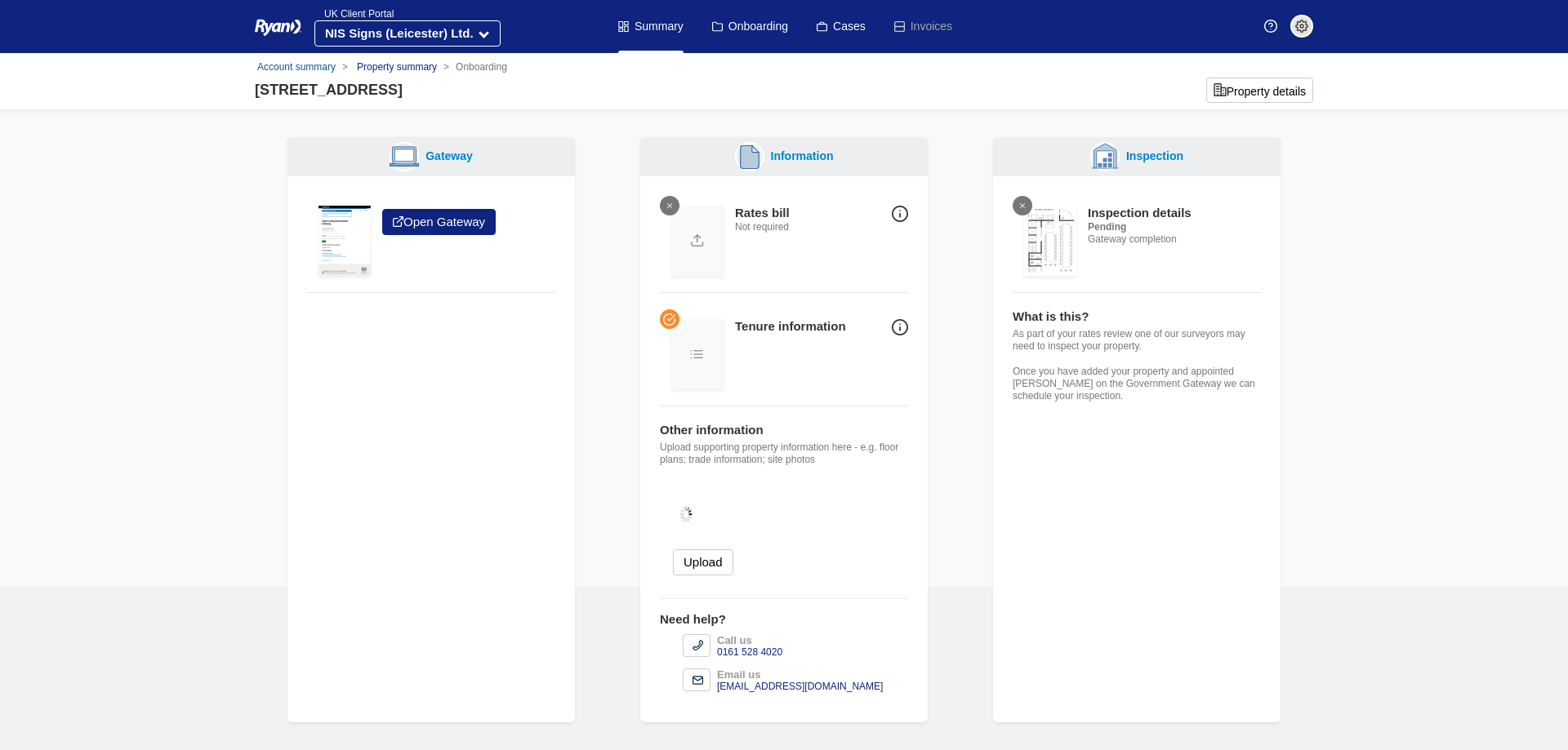
click at [384, 69] on link "Property summary" at bounding box center [396, 67] width 80 height 11
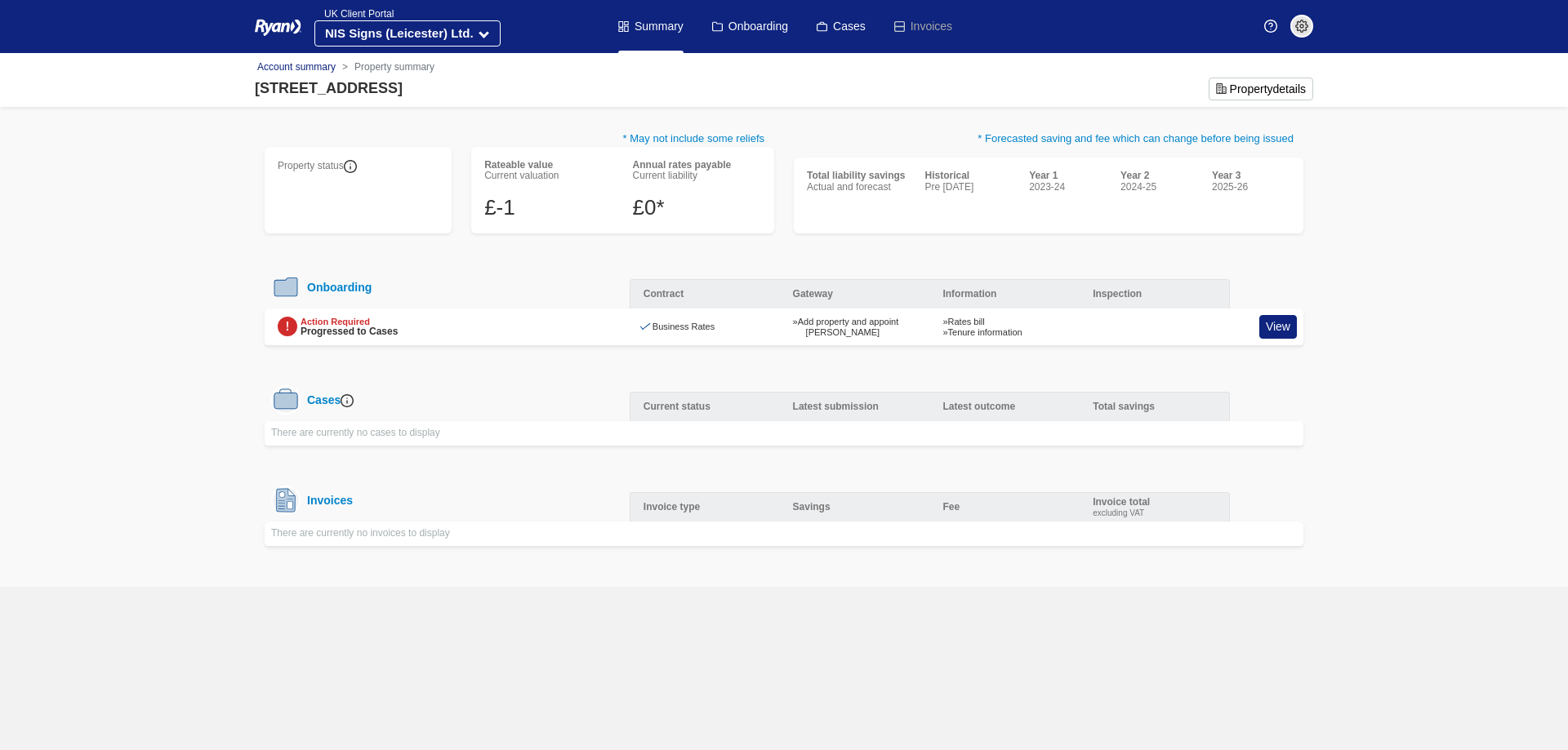
click at [302, 63] on link "Account summary" at bounding box center [296, 67] width 79 height 11
